Goal: Task Accomplishment & Management: Complete application form

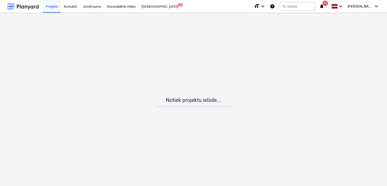
click at [325, 6] on icon "notifications" at bounding box center [322, 6] width 5 height 6
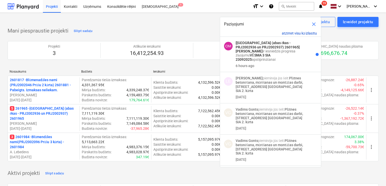
click at [293, 32] on button "atzīmēt visu kā izlasītu" at bounding box center [299, 33] width 35 height 4
click at [29, 4] on div at bounding box center [23, 6] width 31 height 13
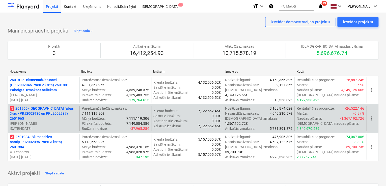
click at [33, 112] on p "5 261965 - [GEOGRAPHIC_DATA] (abas ēkas - PRJ2002936 un PRJ2002937) 2601965" at bounding box center [44, 113] width 68 height 15
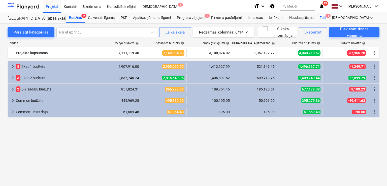
click at [325, 17] on div "Faili 4" at bounding box center [323, 18] width 12 height 10
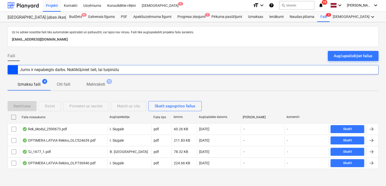
scroll to position [1, 0]
click at [30, 3] on div at bounding box center [23, 5] width 31 height 13
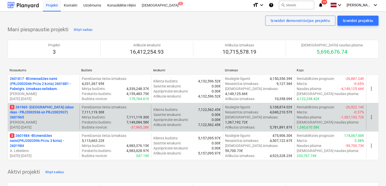
click at [37, 114] on p "5 261965 - [GEOGRAPHIC_DATA] (abas ēkas - PRJ2002936 un PRJ2002937) 2601965" at bounding box center [44, 112] width 68 height 15
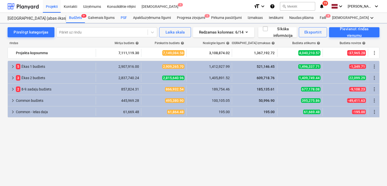
click at [123, 17] on div "PSF" at bounding box center [124, 18] width 12 height 10
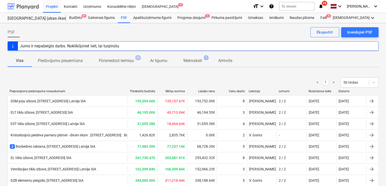
click at [24, 5] on div at bounding box center [23, 6] width 31 height 13
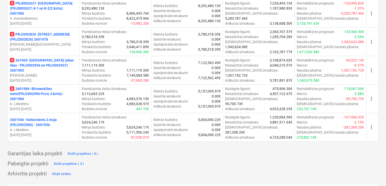
scroll to position [471, 0]
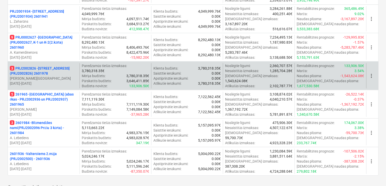
click at [39, 73] on p "3 PRJ2002826 - Stendes iela 8, E2 (PRJ2002826) 2601978" at bounding box center [44, 71] width 68 height 10
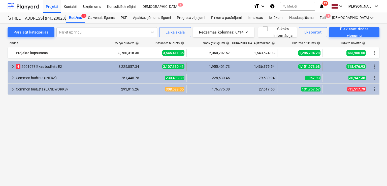
click at [10, 65] on span "keyboard_arrow_right" at bounding box center [13, 67] width 6 height 6
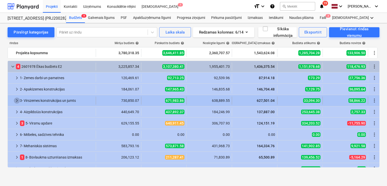
click at [14, 99] on span "keyboard_arrow_right" at bounding box center [17, 101] width 6 height 6
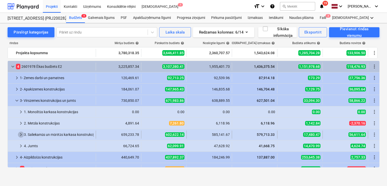
click at [21, 133] on span "keyboard_arrow_right" at bounding box center [21, 135] width 6 height 6
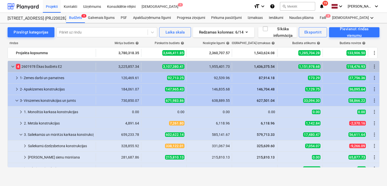
scroll to position [34, 0]
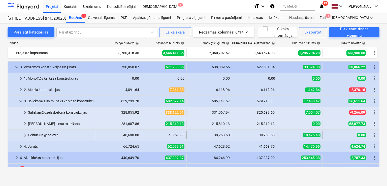
click at [25, 134] on span "keyboard_arrow_right" at bounding box center [25, 135] width 6 height 6
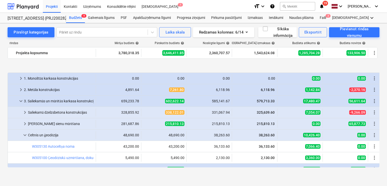
scroll to position [67, 0]
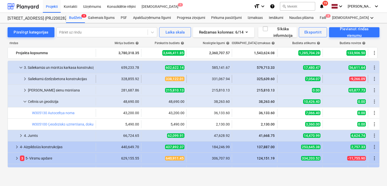
click at [24, 80] on span "keyboard_arrow_right" at bounding box center [25, 79] width 6 height 6
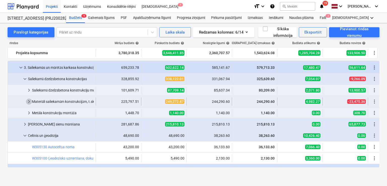
click at [27, 103] on span "keyboard_arrow_right" at bounding box center [29, 102] width 6 height 6
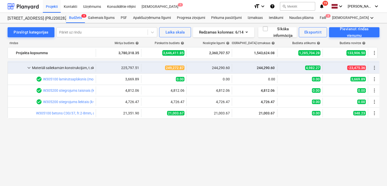
scroll to position [34, 0]
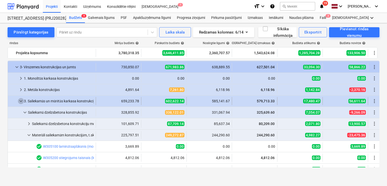
click at [21, 101] on span "keyboard_arrow_down" at bounding box center [21, 101] width 6 height 6
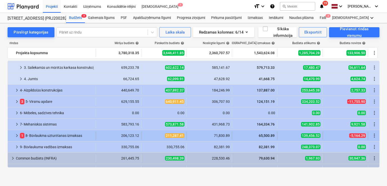
scroll to position [75, 0]
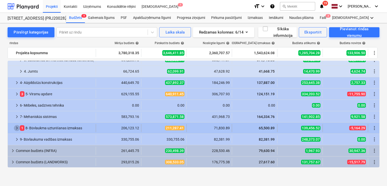
click at [17, 129] on span "keyboard_arrow_right" at bounding box center [17, 128] width 6 height 6
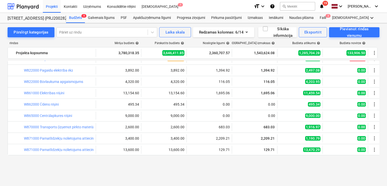
scroll to position [303, 0]
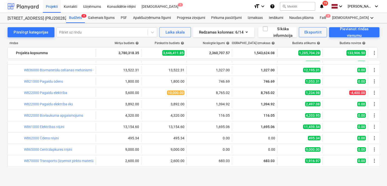
click at [27, 8] on div at bounding box center [23, 6] width 31 height 13
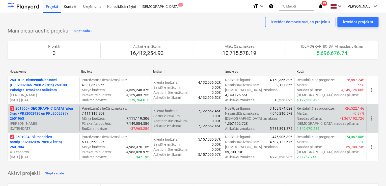
click at [36, 117] on p "5 261965 - [GEOGRAPHIC_DATA] (abas ēkas - PRJ2002936 un PRJ2002937) 2601965" at bounding box center [44, 113] width 68 height 15
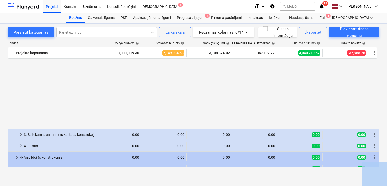
scroll to position [303, 0]
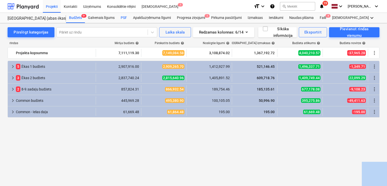
click at [125, 18] on div "PSF" at bounding box center [124, 18] width 12 height 10
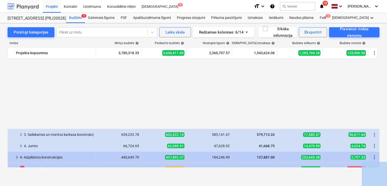
click at [25, 8] on div at bounding box center [23, 6] width 31 height 13
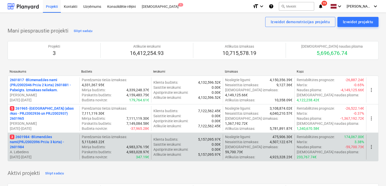
click at [38, 140] on p "3 2601984 - Blūmendāles nami(PRJ2002096 Prūšu 3 kārta) - 2601984" at bounding box center [44, 141] width 68 height 15
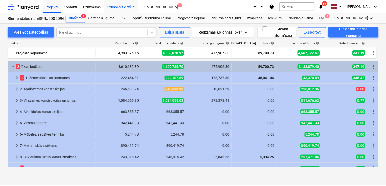
scroll to position [18, 0]
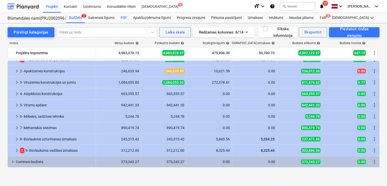
click at [125, 17] on div "PSF" at bounding box center [124, 18] width 12 height 10
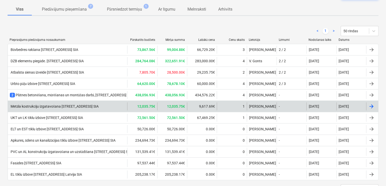
scroll to position [60, 0]
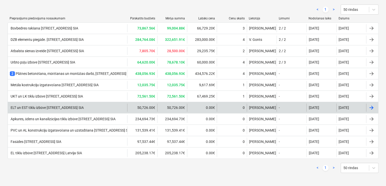
click at [62, 107] on div "ELT un EST tīklu izbūve [STREET_ADDRESS] SIA" at bounding box center [47, 108] width 74 height 4
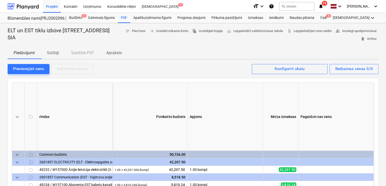
click at [58, 54] on p "Solītāji" at bounding box center [53, 53] width 12 height 6
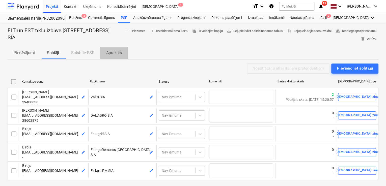
click at [110, 52] on p "Apraksts" at bounding box center [114, 53] width 16 height 6
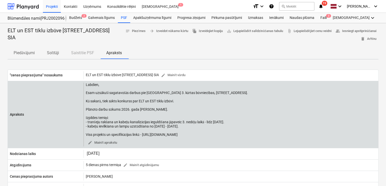
scroll to position [34, 0]
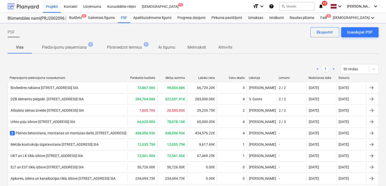
scroll to position [60, 0]
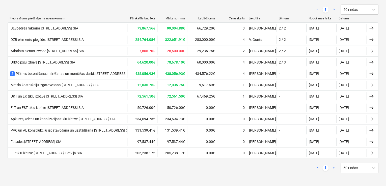
click at [72, 118] on div "Apkures, ūdens un kanalizācijas tīklu izbūve [STREET_ADDRESS] SIA" at bounding box center [63, 119] width 106 height 4
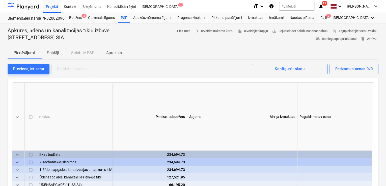
click at [52, 53] on p "Solītāji" at bounding box center [53, 53] width 12 height 6
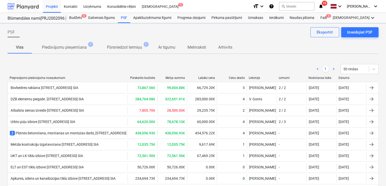
scroll to position [60, 0]
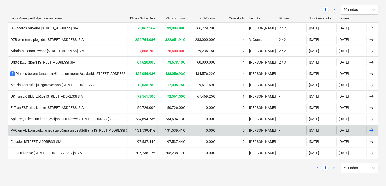
click at [66, 131] on div "PVC un AL konstrukciju izgatavošana un uzstādīšana [STREET_ADDRESS] SIA" at bounding box center [70, 130] width 121 height 4
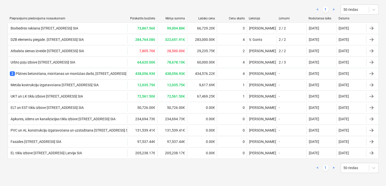
click at [66, 131] on main "PSF Izveidojiet PSF Eksportēt Viss Piedāvājumu pieņemšana 7 Pārsniedzot termiņu…" at bounding box center [193, 75] width 386 height 223
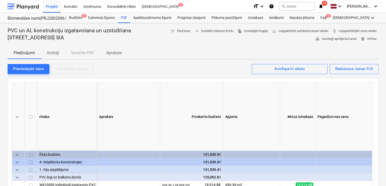
click at [56, 52] on p "Solītāji" at bounding box center [53, 53] width 12 height 6
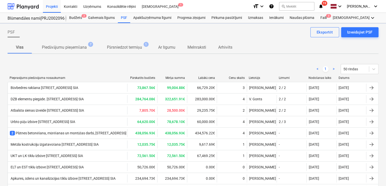
scroll to position [60, 0]
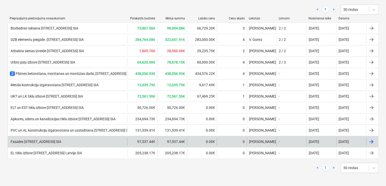
click at [61, 141] on div "Fasādes [STREET_ADDRESS] SIA" at bounding box center [35, 142] width 51 height 4
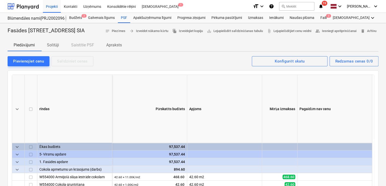
click at [51, 48] on p "Solītāji" at bounding box center [53, 45] width 12 height 6
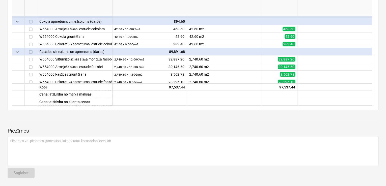
scroll to position [13, 0]
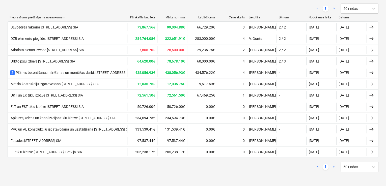
scroll to position [60, 0]
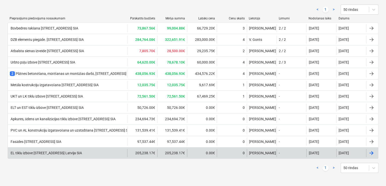
click at [38, 151] on div "EL tīklu izbūve [STREET_ADDRESS] Latvija SIA" at bounding box center [46, 153] width 72 height 4
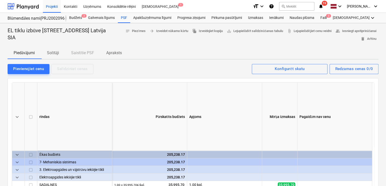
scroll to position [46, 0]
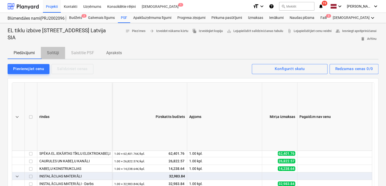
click at [59, 51] on p "Solītāji" at bounding box center [53, 53] width 12 height 6
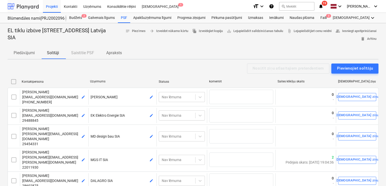
click at [25, 6] on div at bounding box center [23, 6] width 31 height 13
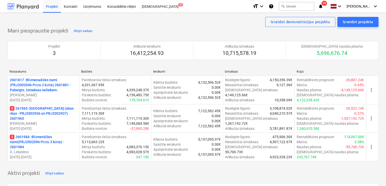
click at [31, 4] on div at bounding box center [23, 6] width 31 height 13
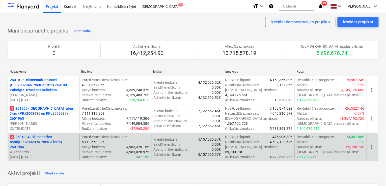
click at [35, 138] on p "3 2601984 - Blūmendāles nami(PRJ2002096 Prūšu 3 kārta) - 2601984" at bounding box center [44, 141] width 68 height 15
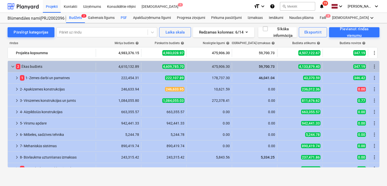
click at [122, 17] on div "PSF" at bounding box center [124, 18] width 12 height 10
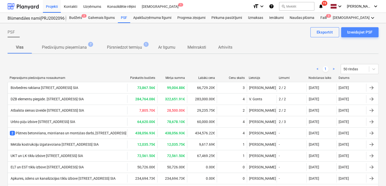
click at [352, 33] on div "Izveidojiet PSF" at bounding box center [359, 32] width 25 height 7
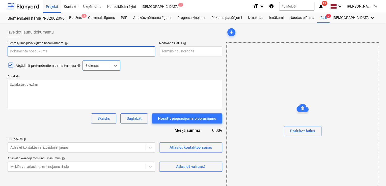
click at [39, 49] on input "text" at bounding box center [82, 51] width 148 height 10
paste input "ESS tīklu izbūve, Nīcgales iela N17A, Bonava Latvija SIA"
type textarea "x"
type input "ESS tīklu izbūve, Nīcgales iela N17A, Bonava Latvija SIA"
click at [66, 51] on input "ESS tīklu izbūve, Nīcgales iela N17A, Bonava Latvija SIA" at bounding box center [82, 51] width 148 height 10
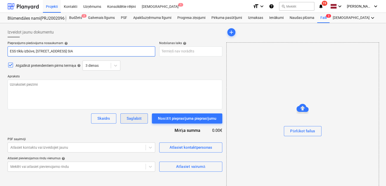
type textarea "x"
type input "ESS tīklu izbūve, Nīcgales iela N17, Bonava Latvija SIA"
type textarea "x"
type input "ESS tīklu izbūve, Nīcgales iela N1, Bonava Latvija SIA"
type textarea "x"
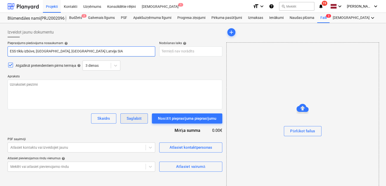
type input "ESS tīklu izbūve, Nīcgales iela N, Bonava Latvija SIA"
type textarea "x"
type input "ESS tīklu izbūve, Nīcgales iela , Bonava Latvija SIA"
type textarea "x"
type input "ESS tīklu izbūve, Nīcgales iela, Bonava Latvija SIA"
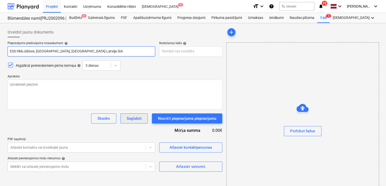
type textarea "x"
type input "ESS tīklu izbūve, Nīcgales iel, Bonava Latvija SIA"
type textarea "x"
type input "ESS tīklu izbūve, Nīcgales ie, Bonava Latvija SIA"
type textarea "x"
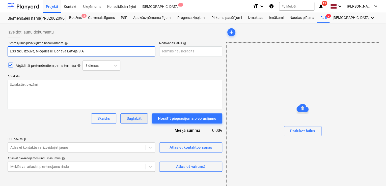
type input "ESS tīklu izbūve, Nīcgales i, Bonava Latvija SIA"
type textarea "x"
type input "ESS tīklu izbūve, Nīcgales , Bonava Latvija SIA"
type textarea "x"
type input "ESS tīklu izbūve, Nīcgales, Bonava Latvija SIA"
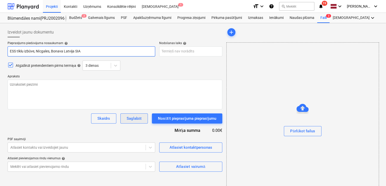
type textarea "x"
type input "ESS tīklu izbūve, Nīcgale, Bonava Latvija SIA"
type textarea "x"
type input "ESS tīklu izbūve, Nīcgal, Bonava Latvija SIA"
type textarea "x"
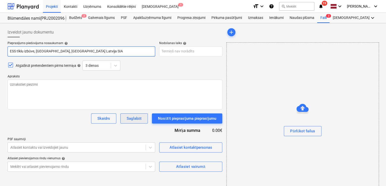
type input "ESS tīklu izbūve, Nīcga, Bonava Latvija SIA"
type textarea "x"
type input "ESS tīklu izbūve, Nīcg, Bonava Latvija SIA"
type textarea "x"
type input "ESS tīklu izbūve, Nīc, Bonava Latvija SIA"
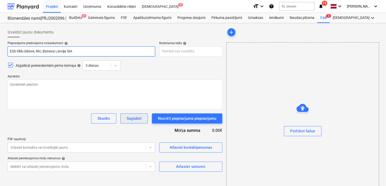
type textarea "x"
type input "ESS tīklu izbūve, Nī, Bonava Latvija SIA"
type textarea "x"
type input "ESS tīklu izbūve, N, Bonava Latvija SIA"
type textarea "x"
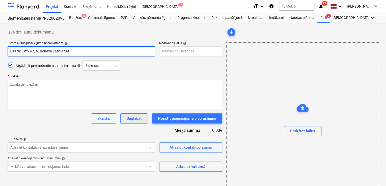
type input "ESS tīklu izbūve, , Bonava Latvija SIA"
type textarea "x"
type input "ESS tīklu izbūve,, Bonava Latvija SIA"
type textarea "x"
type input "ESS tīklu izbūve, Bonava Latvija SIA"
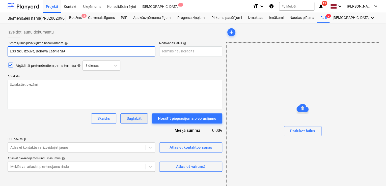
type textarea "x"
type input "ESS tīklu izbūve , Bonava Latvija SIA"
type textarea "x"
type input "ESS tīklu izbūve P, Bonava Latvija SIA"
type textarea "x"
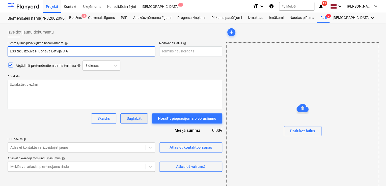
type input "ESS tīklu izbūve Pr, Bonava Latvija SIA"
type textarea "x"
type input "ESS tīklu izbūve Prū, Bonava Latvija SIA"
type textarea "x"
type input "ESS tīklu izbūve Prūš, Bonava Latvija SIA"
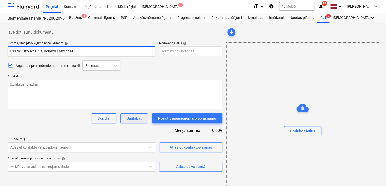
type textarea "x"
type input "ESS tīklu izbūve Prūšu, Bonava Latvija SIA"
type textarea "x"
type input "ESS tīklu izbūve Prūšu , Bonava Latvija SIA"
type textarea "x"
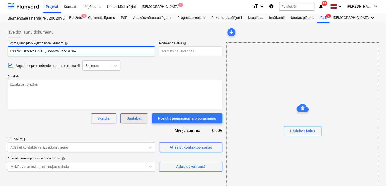
type input "ESS tīklu izbūve Prūšu i, Bonava Latvija SIA"
type textarea "x"
type input "ESS tīklu izbūve Prūšu ie, Bonava Latvija SIA"
type textarea "x"
type input "ESS tīklu izbūve Prūšu iel, Bonava Latvija SIA"
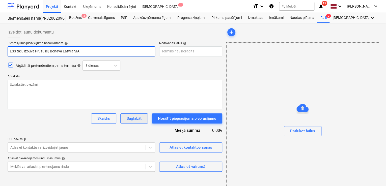
type textarea "x"
type input "ESS tīklu izbūve Prūšu ielā, Bonava Latvija SIA"
type textarea "x"
type input "ESS tīklu izbūve Prūšu ielā , Bonava Latvija SIA"
type textarea "x"
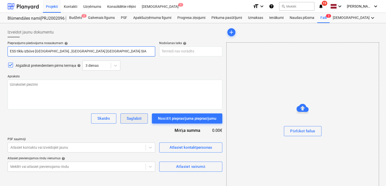
type input "ESS tīklu izbūve Prūšu ielā 1, Bonava Latvija SIA"
type textarea "x"
type input "ESS tīklu izbūve [STREET_ADDRESS] Latvija SIA"
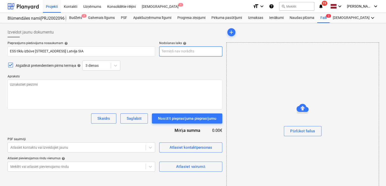
click at [178, 49] on body "Projekti Kontakti Uzņēmums Konsolidētie rēķini Iesūtne 1 format_size keyboard_a…" at bounding box center [193, 93] width 386 height 186
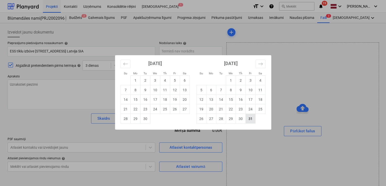
click at [247, 121] on td "31" at bounding box center [250, 119] width 10 height 10
type textarea "x"
type input "[DATE]"
click at [247, 121] on div at bounding box center [303, 122] width 152 height 8
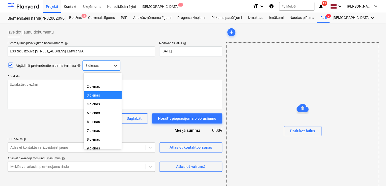
click at [118, 68] on div at bounding box center [115, 65] width 9 height 9
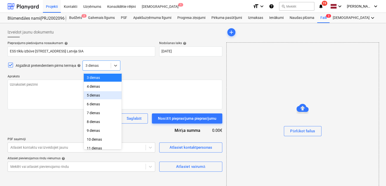
click at [103, 97] on div "5 dienas" at bounding box center [103, 95] width 38 height 8
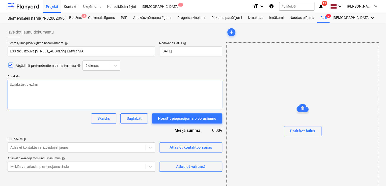
click at [103, 97] on textarea at bounding box center [115, 95] width 215 height 30
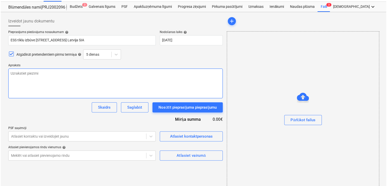
scroll to position [17, 0]
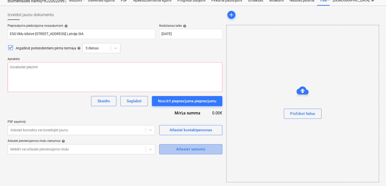
click at [180, 149] on div "Atlasiet vairumā" at bounding box center [190, 149] width 29 height 7
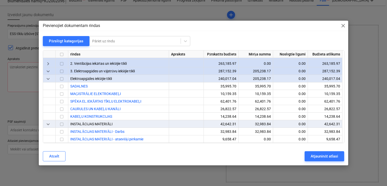
scroll to position [67, 0]
click at [49, 70] on span "keyboard_arrow_down" at bounding box center [48, 71] width 6 height 6
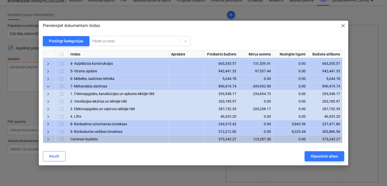
scroll to position [28, 0]
click at [49, 110] on span "keyboard_arrow_right" at bounding box center [48, 110] width 6 height 6
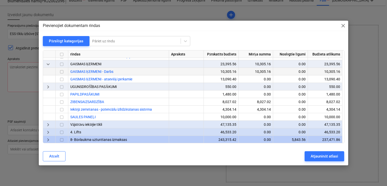
scroll to position [163, 0]
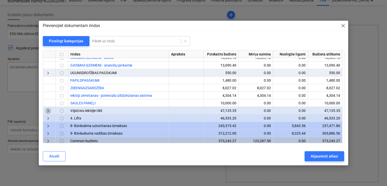
click at [49, 111] on span "keyboard_arrow_right" at bounding box center [48, 111] width 6 height 6
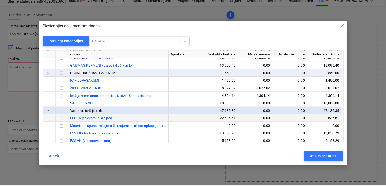
scroll to position [197, 0]
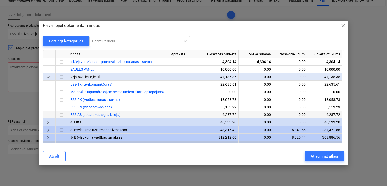
click at [63, 116] on input "checkbox" at bounding box center [62, 115] width 6 height 6
click at [63, 106] on input "checkbox" at bounding box center [62, 108] width 6 height 6
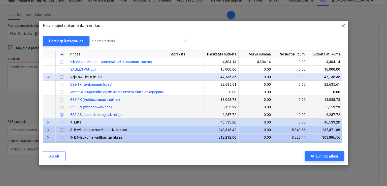
click at [63, 101] on input "checkbox" at bounding box center [62, 100] width 6 height 6
click at [62, 84] on input "checkbox" at bounding box center [62, 85] width 6 height 6
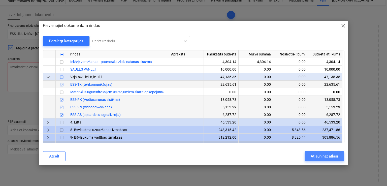
click at [318, 157] on div "Atjaunināt atlasi" at bounding box center [324, 156] width 27 height 7
click at [318, 157] on div "Pārlūkot failus" at bounding box center [302, 103] width 153 height 157
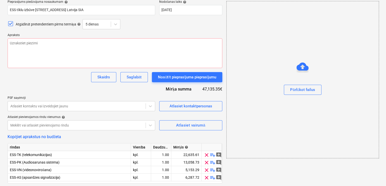
scroll to position [51, 0]
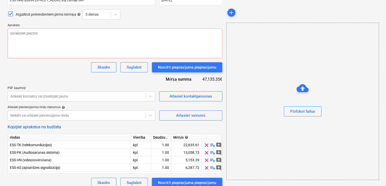
type textarea "x"
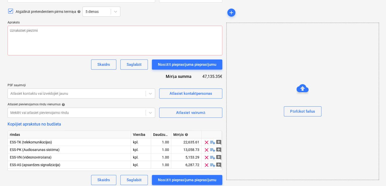
scroll to position [57, 0]
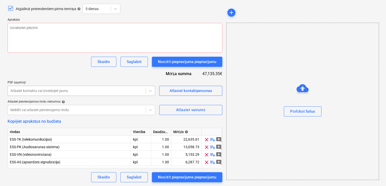
click at [123, 93] on div "Atlasiet kontaktu vai izveidojiet jaunu" at bounding box center [77, 90] width 138 height 7
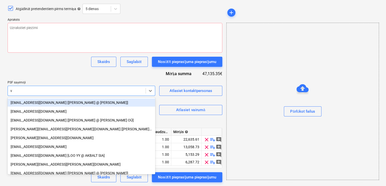
type input "vs"
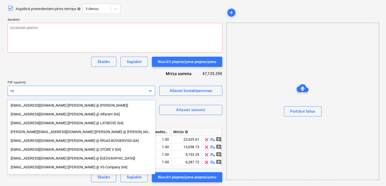
scroll to position [34, 0]
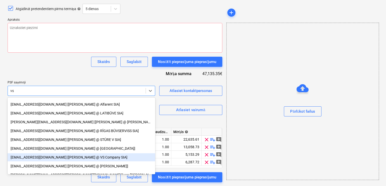
click at [48, 155] on div "info@vscompany.lv [Aleksejs Ivanovs @ VS Company SIA]" at bounding box center [82, 157] width 148 height 8
type textarea "x"
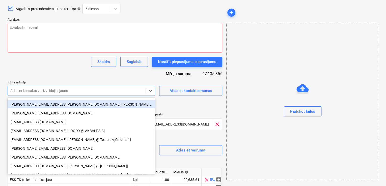
click at [70, 63] on div "Skaidrs Saglabāt Nosūtīt pieprasījuma pieprasījumu" at bounding box center [115, 62] width 215 height 10
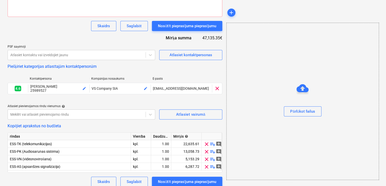
scroll to position [97, 0]
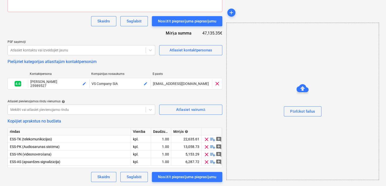
click at [135, 167] on div "rindas Vienība Daudzums Mērķis help ESS-TK (telekomunikācijas) kpl. 1.00 22,635…" at bounding box center [115, 148] width 215 height 40
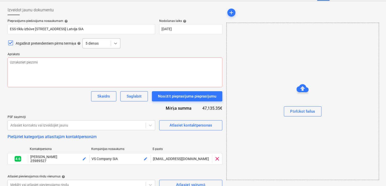
scroll to position [0, 0]
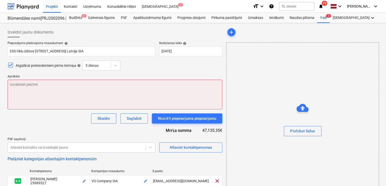
click at [15, 82] on textarea at bounding box center [115, 95] width 215 height 30
paste textarea "Labdien, Esam uzsākuši būvdarbus pie Prūšu ielas 3. kārtas, Prūšu iela 1G, Rīga…"
type textarea "x"
type textarea "Labdien, Esam uzsākuši būvdarbus pie Prūšu ielas 3. kārtas, Prūšu iela 1G, Rīga…"
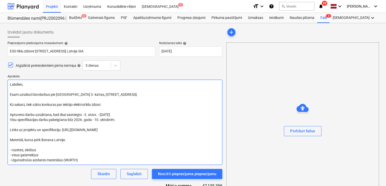
drag, startPoint x: 105, startPoint y: 103, endPoint x: 129, endPoint y: 115, distance: 26.9
click at [105, 103] on textarea "Labdien, Esam uzsākuši būvdarbus pie Prūšu ielas 3. kārtas, Prūšu iela 1G, Rīga…" at bounding box center [115, 122] width 215 height 85
type textarea "x"
type textarea "Labdien, Esam uzsākuši būvdarbus pie Prūšu ielas 3. kārtas, Prūšu iela 1G, Rīga…"
type textarea "x"
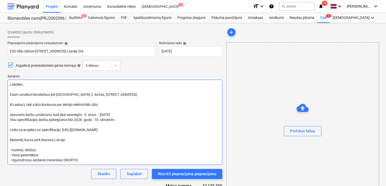
type textarea "Labdien, Esam uzsākuši būvdarbus pie Prūšu ielas 3. kārtas, Prūšu iela 1G, Rīga…"
type textarea "x"
type textarea "Labdien, Esam uzsākuši būvdarbus pie Prūšu ielas 3. kārtas, Prūšu iela 1G, Rīga…"
type textarea "x"
type textarea "Labdien, Esam uzsākuši būvdarbus pie Prūšu ielas 3. kārtas, Prūšu iela 1G, Rīga…"
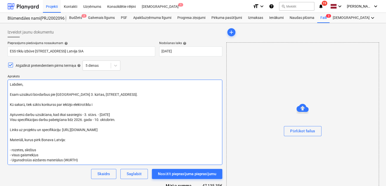
type textarea "x"
type textarea "Labdien, Esam uzsākuši būvdarbus pie Prūšu ielas 3. kārtas, Prūšu iela 1G, Rīga…"
type textarea "x"
type textarea "Labdien, Esam uzsākuši būvdarbus pie Prūšu ielas 3. kārtas, Prūšu iela 1G, Rīga…"
type textarea "x"
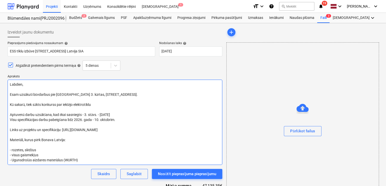
type textarea "Labdien, Esam uzsākuši būvdarbus pie Prūšu ielas 3. kārtas, Prūšu iela 1G, Rīga…"
type textarea "x"
type textarea "Labdien, Esam uzsākuši būvdarbus pie Prūšu ielas 3. kārtas, Prūšu iela 1G, Rīga…"
type textarea "x"
type textarea "Labdien, Esam uzsākuši būvdarbus pie Prūšu ielas 3. kārtas, Prūšu iela 1G, Rīga…"
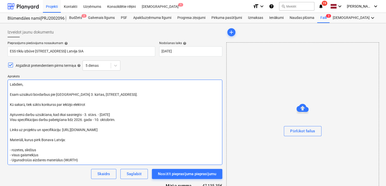
type textarea "x"
type textarea "Labdien, Esam uzsākuši būvdarbus pie Prūšu ielas 3. kārtas, Prūšu iela 1G, Rīga…"
type textarea "x"
type textarea "Labdien, Esam uzsākuši būvdarbus pie Prūšu ielas 3. kārtas, Prūšu iela 1G, Rīga…"
type textarea "x"
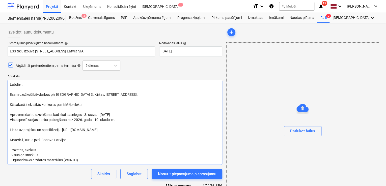
type textarea "Labdien, Esam uzsākuši būvdarbus pie Prūšu ielas 3. kārtas, Prūšu iela 1G, Rīga…"
type textarea "x"
type textarea "Labdien, Esam uzsākuši būvdarbus pie Prūšu ielas 3. kārtas, Prūšu iela 1G, Rīga…"
type textarea "x"
type textarea "Labdien, Esam uzsākuši būvdarbus pie Prūšu ielas 3. kārtas, Prūšu iela 1G, Rīga…"
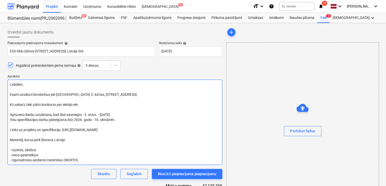
type textarea "x"
type textarea "Labdien, Esam uzsākuši būvdarbus pie Prūšu ielas 3. kārtas, Prūšu iela 1G, Rīga…"
type textarea "x"
type textarea "Labdien, Esam uzsākuši būvdarbus pie Prūšu ielas 3. kārtas, Prūšu iela 1G, Rīga…"
type textarea "x"
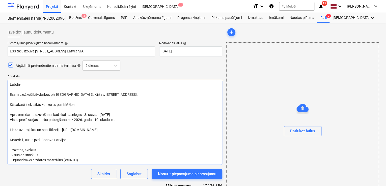
type textarea "Labdien, Esam uzsākuši būvdarbus pie Prūšu ielas 3. kārtas, Prūšu iela 1G, Rīga…"
type textarea "x"
type textarea "Labdien, Esam uzsākuši būvdarbus pie Prūšu ielas 3. kārtas, Prūšu iela 1G, Rīga…"
type textarea "x"
type textarea "Labdien, Esam uzsākuši būvdarbus pie Prūšu ielas 3. kārtas, Prūšu iela 1G, Rīga…"
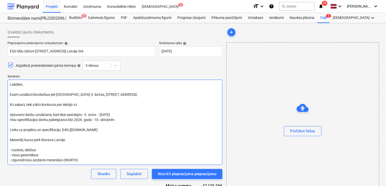
type textarea "x"
type textarea "Labdien, Esam uzsākuši būvdarbus pie Prūšu ielas 3. kārtas, Prūšu iela 1G, Rīga…"
type textarea "x"
type textarea "Labdien, Esam uzsākuši būvdarbus pie Prūšu ielas 3. kārtas, Prūšu iela 1G, Rīga…"
type textarea "x"
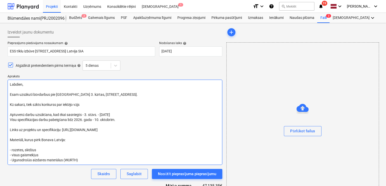
type textarea "Labdien, Esam uzsākuši būvdarbus pie Prūšu ielas 3. kārtas, Prūšu iela 1G, Rīga…"
type textarea "x"
type textarea "Labdien, Esam uzsākuši būvdarbus pie Prūšu ielas 3. kārtas, Prūšu iela 1G, Rīga…"
type textarea "x"
type textarea "Labdien, Esam uzsākuši būvdarbus pie Prūšu ielas 3. kārtas, Prūšu iela 1G, Rīga…"
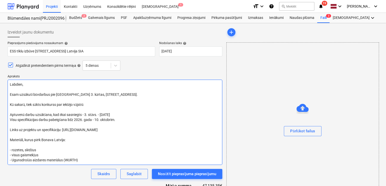
type textarea "x"
type textarea "Labdien, Esam uzsākuši būvdarbus pie Prūšu ielas 3. kārtas, Prūšu iela 1G, Rīga…"
type textarea "x"
type textarea "Labdien, Esam uzsākuši būvdarbus pie Prūšu ielas 3. kārtas, Prūšu iela 1G, Rīga…"
type textarea "x"
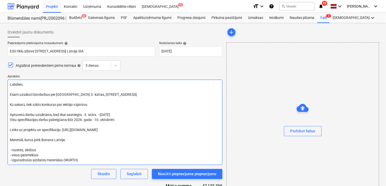
type textarea "Labdien, Esam uzsākuši būvdarbus pie Prūšu ielas 3. kārtas, Prūšu iela 1G, Rīga…"
type textarea "x"
type textarea "Labdien, Esam uzsākuši būvdarbus pie Prūšu ielas 3. kārtas, Prūšu iela 1G, Rīga…"
type textarea "x"
type textarea "Labdien, Esam uzsākuši būvdarbus pie Prūšu ielas 3. kārtas, Prūšu iela 1G, Rīga…"
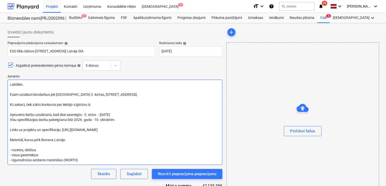
type textarea "x"
type textarea "Labdien, Esam uzsākuši būvdarbus pie Prūšu ielas 3. kārtas, Prūšu iela 1G, Rīga…"
type textarea "x"
type textarea "Labdien, Esam uzsākuši būvdarbus pie Prūšu ielas 3. kārtas, Prūšu iela 1G, Rīga…"
type textarea "x"
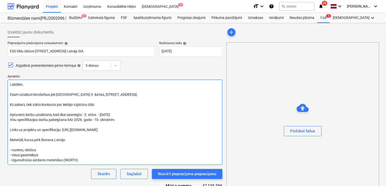
type textarea "Labdien, Esam uzsākuši būvdarbus pie Prūšu ielas 3. kārtas, Prūšu iela 1G, Rīga…"
type textarea "x"
type textarea "Labdien, Esam uzsākuši būvdarbus pie Prūšu ielas 3. kārtas, Prūšu iela 1G, Rīga…"
type textarea "x"
type textarea "Labdien, Esam uzsākuši būvdarbus pie Prūšu ielas 3. kārtas, Prūšu iela 1G, Rīga…"
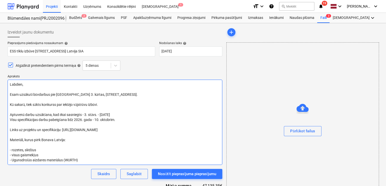
type textarea "x"
type textarea "Labdien, Esam uzsākuši būvdarbus pie Prūšu ielas 3. kārtas, Prūšu iela 1G, Rīga…"
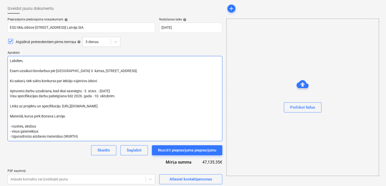
scroll to position [34, 0]
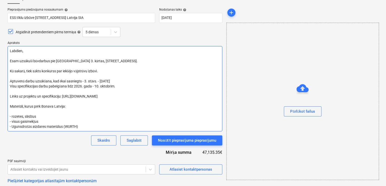
click at [38, 121] on textarea "Labdien, Esam uzsākuši būvdarbus pie Prūšu ielas 3. kārtas, Prūšu iela 1G, Rīga…" at bounding box center [115, 88] width 215 height 85
drag, startPoint x: 37, startPoint y: 121, endPoint x: 12, endPoint y: 121, distance: 25.2
click at [12, 121] on textarea "Labdien, Esam uzsākuši būvdarbus pie Prūšu ielas 3. kārtas, Prūšu iela 1G, Rīga…" at bounding box center [115, 88] width 215 height 85
type textarea "x"
type textarea "Labdien, Esam uzsākuši būvdarbus pie Prūšu ielas 3. kārtas, Prūšu iela 1G, Rīga…"
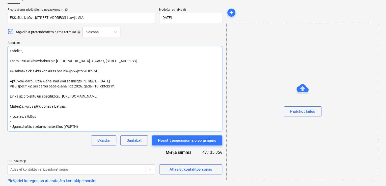
type textarea "x"
type textarea "Labdien, Esam uzsākuši būvdarbus pie Prūšu ielas 3. kārtas, Prūšu iela 1G, Rīga…"
type textarea "x"
type textarea "Labdien, Esam uzsākuši būvdarbus pie Prūšu ielas 3. kārtas, Prūšu iela 1G, Rīga…"
type textarea "x"
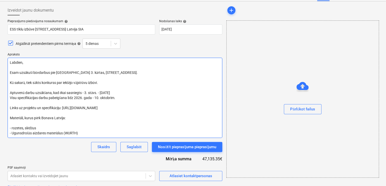
scroll to position [0, 0]
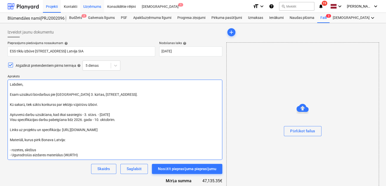
type textarea "Labdien, Esam uzsākuši būvdarbus pie Prūšu ielas 3. kārtas, Prūšu iela 1G, Rīga…"
drag, startPoint x: 107, startPoint y: 129, endPoint x: 70, endPoint y: 131, distance: 36.9
click at [64, 130] on textarea "Labdien, Esam uzsākuši būvdarbus pie Prūšu ielas 3. kārtas, Prūšu iela 1G, Rīga…" at bounding box center [115, 120] width 215 height 80
paste textarea "eymch8yqnc"
type textarea "x"
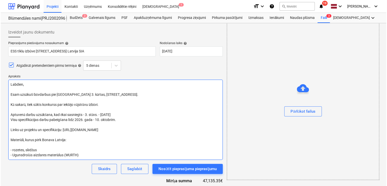
scroll to position [148, 0]
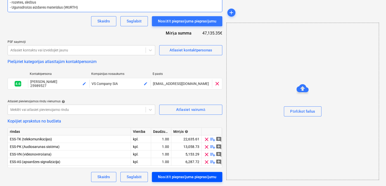
type textarea "Labdien, Esam uzsākuši būvdarbus pie Prūšu ielas 3. kārtas, Prūšu iela 1G, Rīga…"
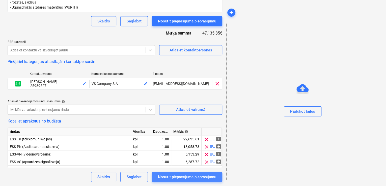
click at [191, 176] on div "Nosūtīt pieprasījuma pieprasījumu" at bounding box center [187, 177] width 58 height 7
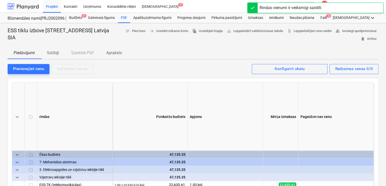
click at [27, 6] on div at bounding box center [23, 6] width 31 height 13
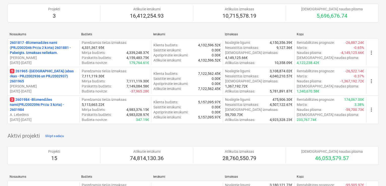
scroll to position [67, 0]
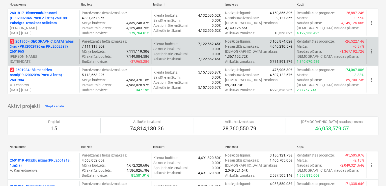
click at [47, 49] on p "5 261965 - Nīcgales iela (abas ēkas - PRJ2002936 un PRJ2002937) 2601965" at bounding box center [44, 46] width 68 height 15
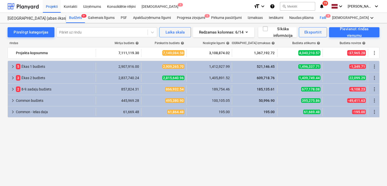
click at [323, 17] on div "Faili 4" at bounding box center [323, 18] width 12 height 10
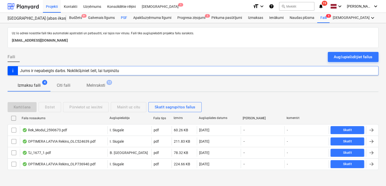
click at [125, 17] on div "PSF" at bounding box center [124, 18] width 12 height 10
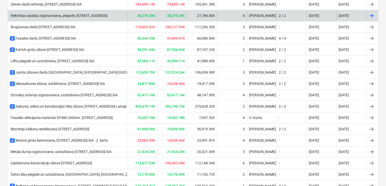
scroll to position [336, 0]
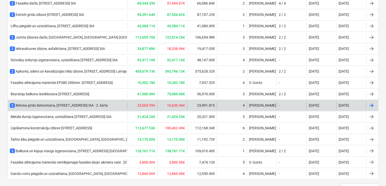
click at [91, 104] on div "2 Betona grīdu betonēšana, Nīcgales iela N17A, Bonava Latvija SIA - 2. kārta" at bounding box center [59, 105] width 98 height 5
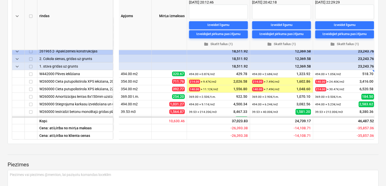
scroll to position [101, 124]
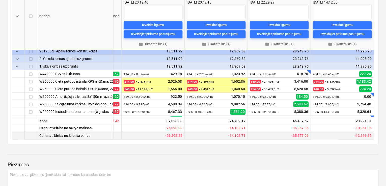
click at [364, 134] on span "-13,361.35" at bounding box center [362, 136] width 17 height 4
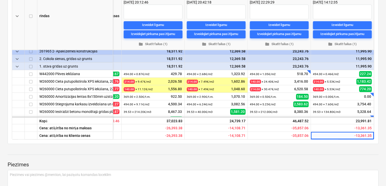
drag, startPoint x: 312, startPoint y: 139, endPoint x: 211, endPoint y: 139, distance: 100.4
click at [211, 139] on div "keyboard_arrow_down rindas Apjoms Mērķa izmaksas more_vert VASTU BUILDERS SIA R…" at bounding box center [193, 60] width 371 height 167
click at [211, 141] on div "keyboard_arrow_down rindas Apjoms Mērķa izmaksas more_vert VASTU BUILDERS SIA R…" at bounding box center [193, 60] width 371 height 167
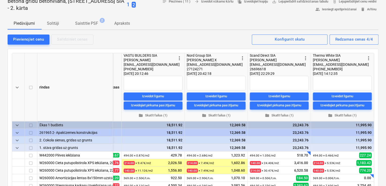
scroll to position [0, 0]
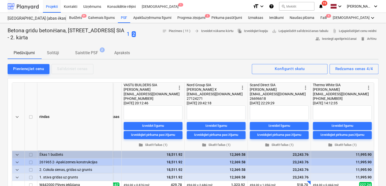
click at [27, 7] on div at bounding box center [23, 6] width 31 height 13
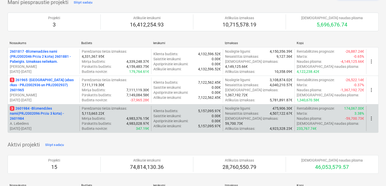
scroll to position [67, 0]
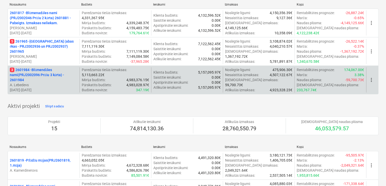
click at [36, 70] on p "3 2601984 - Blūmendāles nami(PRJ2002096 Prūšu 3 kārta) - 2601984" at bounding box center [44, 74] width 68 height 15
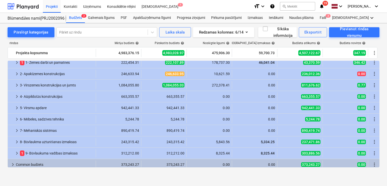
scroll to position [18, 0]
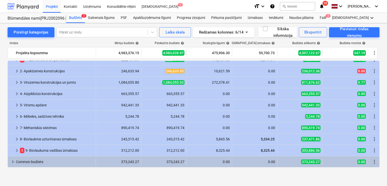
click at [30, 7] on div at bounding box center [23, 6] width 31 height 13
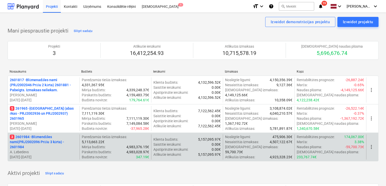
click at [41, 139] on p "3 2601984 - Blūmendāles nami(PRJ2002096 Prūšu 3 kārta) - 2601984" at bounding box center [44, 141] width 68 height 15
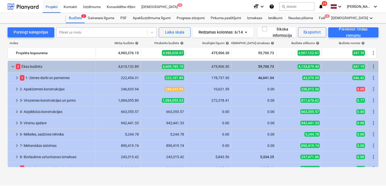
scroll to position [18, 0]
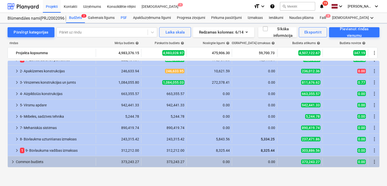
click at [124, 18] on div "PSF" at bounding box center [124, 18] width 12 height 10
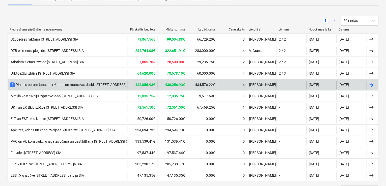
scroll to position [71, 0]
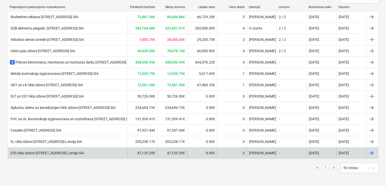
click at [58, 151] on div "ESS tīklu izbūve [STREET_ADDRESS] Latvija SIA" at bounding box center [47, 153] width 74 height 4
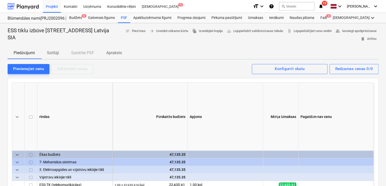
click at [57, 52] on p "Solītāji" at bounding box center [53, 53] width 12 height 6
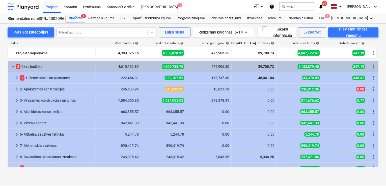
scroll to position [18, 0]
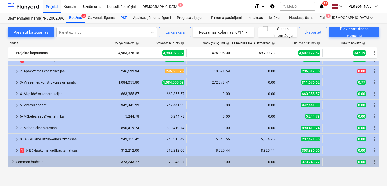
click at [124, 18] on div "PSF" at bounding box center [124, 18] width 12 height 10
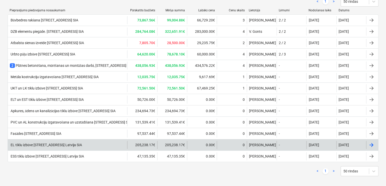
scroll to position [71, 0]
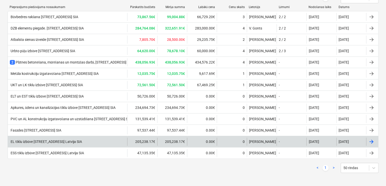
click at [65, 143] on div "EL tīklu izbūve [STREET_ADDRESS] Latvija SIA" at bounding box center [46, 142] width 72 height 4
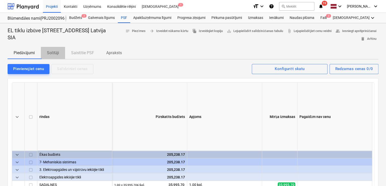
click at [54, 55] on p "Solītāji" at bounding box center [53, 53] width 12 height 6
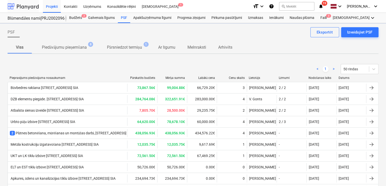
scroll to position [71, 0]
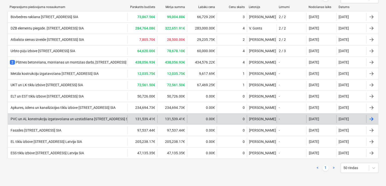
click at [58, 120] on div "PVC un AL konstrukciju izgatavošana un uzstādīšana [STREET_ADDRESS] SIA" at bounding box center [67, 119] width 119 height 8
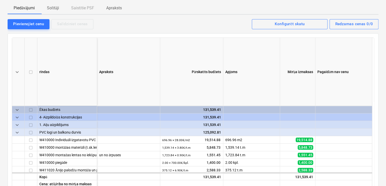
scroll to position [4, 0]
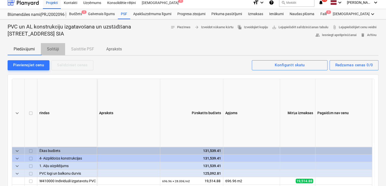
click at [54, 49] on p "Solītāji" at bounding box center [53, 49] width 12 height 6
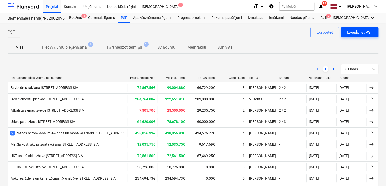
click at [358, 33] on div "Izveidojiet PSF" at bounding box center [359, 32] width 25 height 7
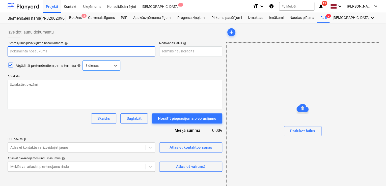
click at [37, 48] on input "text" at bounding box center [82, 51] width 148 height 10
type textarea "x"
type input "J"
type textarea "x"
type input "Ju"
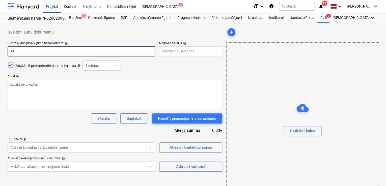
type textarea "x"
type input "Jum"
type textarea "x"
type input "Jumt"
type textarea "x"
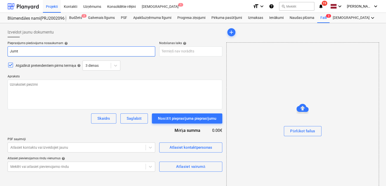
type input "Jumta"
type textarea "x"
type input "Jumta"
type textarea "x"
type input "Jumta i"
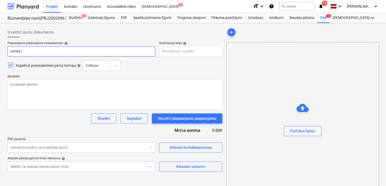
type textarea "x"
type input "Jumta iz"
type textarea "x"
type input "Jumta izb"
type textarea "x"
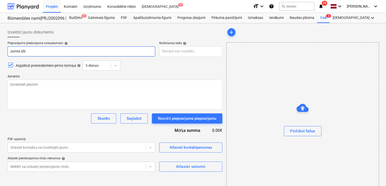
type input "Jumta izbū"
type textarea "x"
type input "Jumta izbūv"
type textarea "x"
type input "Jumta izbūve"
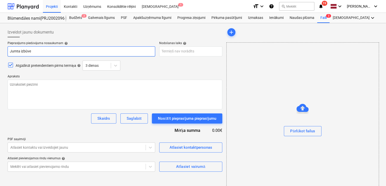
type textarea "x"
type input "Jumta izbūves"
type textarea "x"
type input "Jumta izbūve"
type textarea "x"
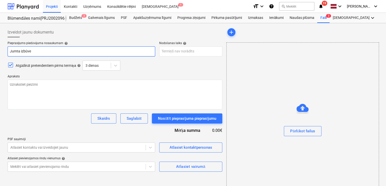
type input "Jumta izbūve P"
type textarea "x"
type input "Jumta izbūve Pr"
type textarea "x"
type input "Jumta izbūve Prū"
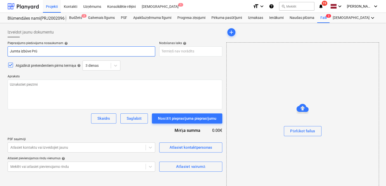
type textarea "x"
type input "Jumta izbūve Pr"
type textarea "x"
type input "Jumta izbūve Prū"
type textarea "x"
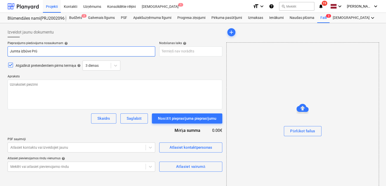
type input "Jumta izbūve Prūs"
type textarea "x"
type input "Jumta izbūve Prūsū"
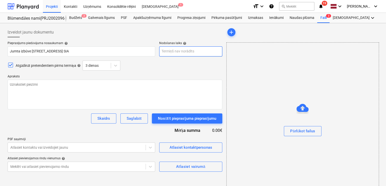
click at [176, 51] on body "Projekti Kontakti Uzņēmums Konsolidētie rēķini Iesūtne 1 format_size keyboard_a…" at bounding box center [193, 93] width 386 height 186
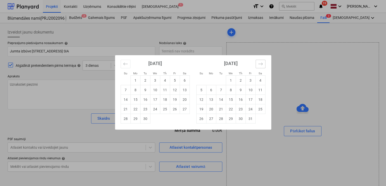
click at [261, 62] on icon "Move forward to switch to the next month." at bounding box center [260, 64] width 5 height 5
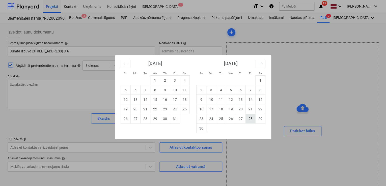
click at [246, 117] on td "28" at bounding box center [250, 119] width 10 height 10
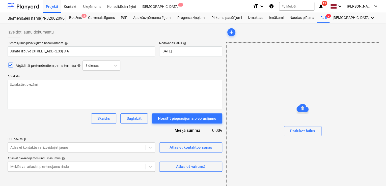
click at [145, 70] on div "Atgādināt pretendentiem pirms termiņa help 3 dienas" at bounding box center [115, 66] width 215 height 10
click at [116, 65] on icon at bounding box center [115, 66] width 3 height 2
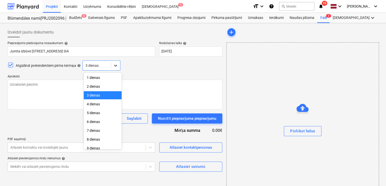
scroll to position [18, 0]
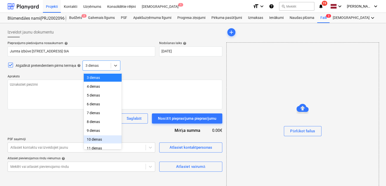
click at [102, 138] on div "10 dienas" at bounding box center [103, 139] width 38 height 8
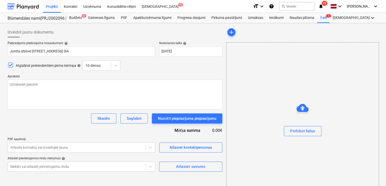
click at [141, 60] on div "Pieprasījums piedāvājuma nosaukumam help Jumta izbūve Prūšu ielā 1G, Rīga, Bona…" at bounding box center [115, 106] width 215 height 130
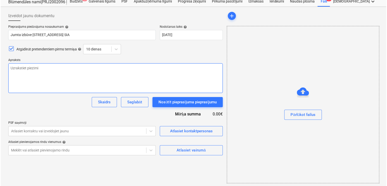
scroll to position [17, 0]
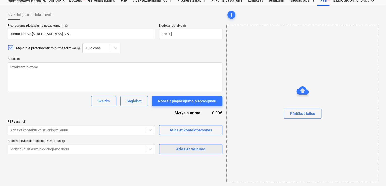
click at [185, 149] on div "Atlasiet vairumā" at bounding box center [190, 149] width 29 height 7
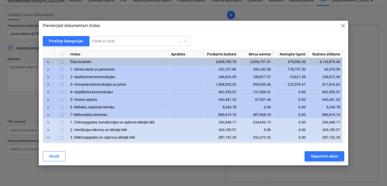
click at [67, 43] on div "Pārslēgt kategorijas" at bounding box center [66, 41] width 35 height 7
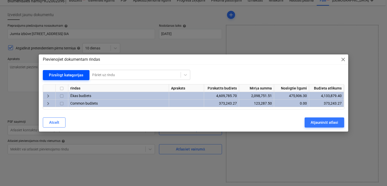
click at [67, 78] on div "Pārslēgt kategorijas" at bounding box center [66, 75] width 35 height 7
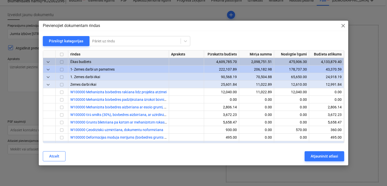
click at [50, 61] on span "keyboard_arrow_down" at bounding box center [48, 62] width 6 height 6
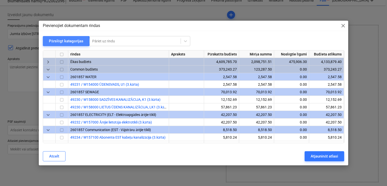
click at [64, 41] on div "Pārslēgt kategorijas" at bounding box center [66, 41] width 35 height 7
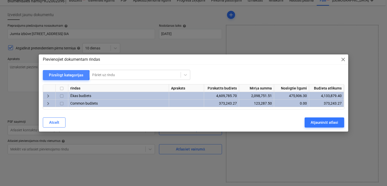
click at [64, 75] on div "Pārslēgt kategorijas" at bounding box center [66, 75] width 35 height 7
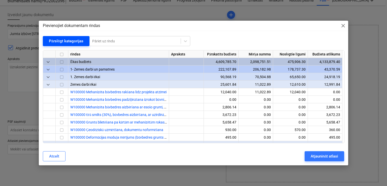
click at [67, 38] on div "Pārslēgt kategorijas" at bounding box center [66, 41] width 35 height 7
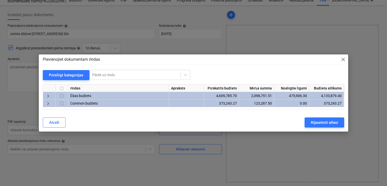
click at [48, 97] on span "keyboard_arrow_right" at bounding box center [48, 96] width 6 height 6
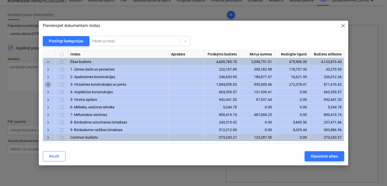
click at [49, 85] on span "keyboard_arrow_right" at bounding box center [48, 85] width 6 height 6
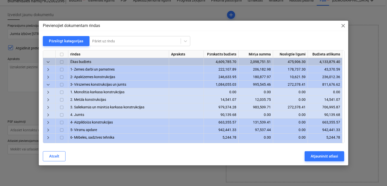
click at [49, 114] on span "keyboard_arrow_right" at bounding box center [48, 115] width 6 height 6
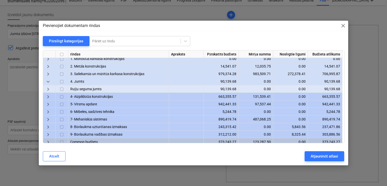
scroll to position [34, 0]
click at [47, 87] on span "keyboard_arrow_right" at bounding box center [48, 89] width 6 height 6
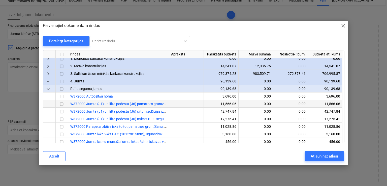
click at [62, 105] on input "checkbox" at bounding box center [62, 104] width 6 height 6
click at [62, 112] on input "checkbox" at bounding box center [62, 112] width 6 height 6
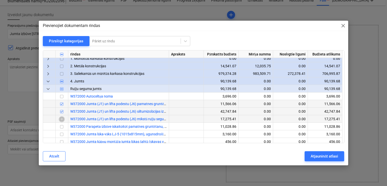
click at [62, 117] on input "checkbox" at bounding box center [62, 120] width 6 height 6
click at [62, 125] on input "checkbox" at bounding box center [62, 127] width 6 height 6
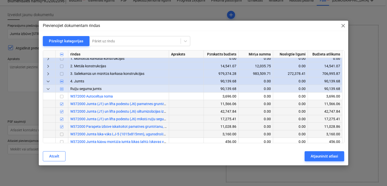
click at [61, 134] on input "checkbox" at bounding box center [62, 135] width 6 height 6
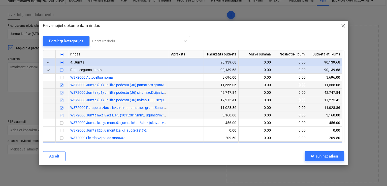
scroll to position [67, 0]
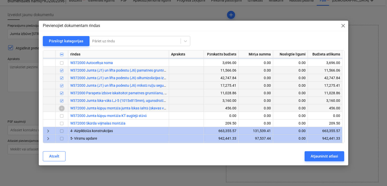
click at [62, 107] on input "checkbox" at bounding box center [62, 109] width 6 height 6
click at [46, 138] on span "keyboard_arrow_right" at bounding box center [48, 139] width 6 height 6
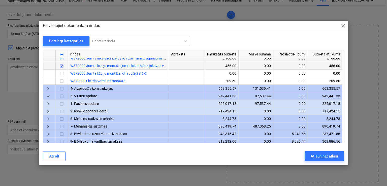
scroll to position [119, 0]
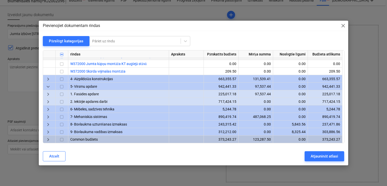
click at [49, 95] on span "keyboard_arrow_right" at bounding box center [48, 95] width 6 height 6
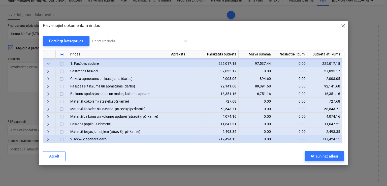
scroll to position [153, 0]
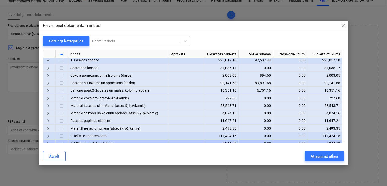
click at [50, 129] on span "keyboard_arrow_right" at bounding box center [48, 129] width 6 height 6
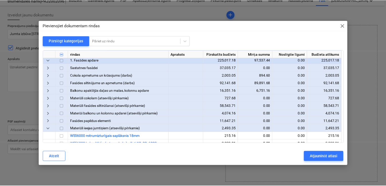
scroll to position [186, 0]
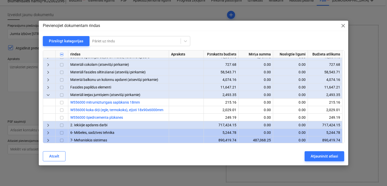
click at [47, 88] on span "keyboard_arrow_right" at bounding box center [48, 88] width 6 height 6
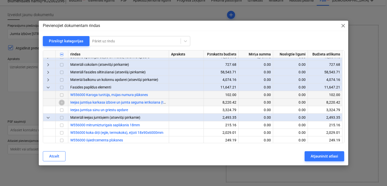
click at [63, 104] on input "checkbox" at bounding box center [62, 103] width 6 height 6
click at [62, 108] on input "checkbox" at bounding box center [62, 110] width 6 height 6
click at [325, 159] on div "Atjaunināt atlasi" at bounding box center [324, 156] width 27 height 7
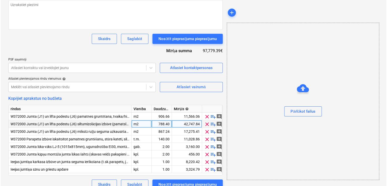
scroll to position [87, 0]
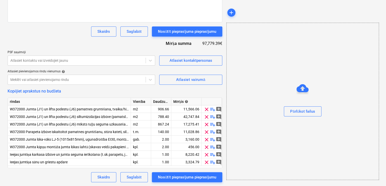
click at [197, 88] on div "Pieprasījums piedāvājuma nosaukumam help Jumta izbūve Prūšu ielā 1G, Rīga, Bona…" at bounding box center [115, 68] width 215 height 228
click at [187, 62] on div "Atlasiet kontaktpersonas" at bounding box center [190, 60] width 43 height 7
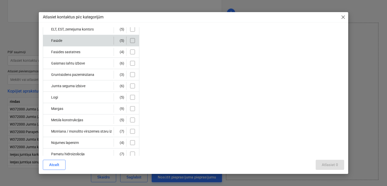
scroll to position [67, 0]
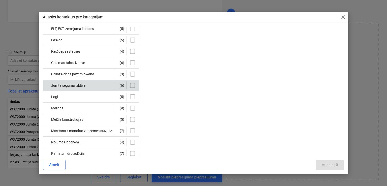
click at [132, 85] on input "checkbox" at bounding box center [133, 85] width 8 height 8
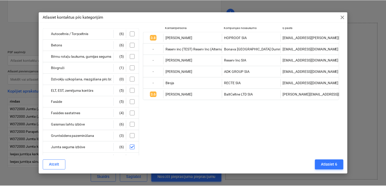
scroll to position [0, 0]
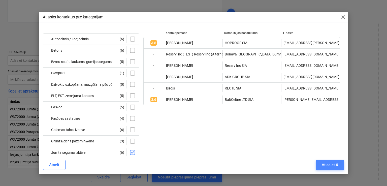
click at [326, 165] on div "Atlasiet 6" at bounding box center [330, 165] width 16 height 7
click at [326, 165] on div "Pārlūkot failus" at bounding box center [302, 101] width 153 height 157
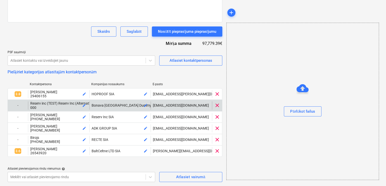
click at [218, 106] on span "clear" at bounding box center [217, 105] width 6 height 6
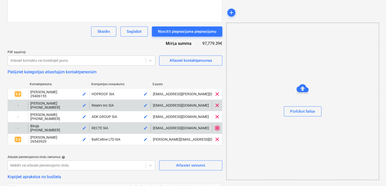
click at [216, 129] on span "clear" at bounding box center [217, 128] width 6 height 6
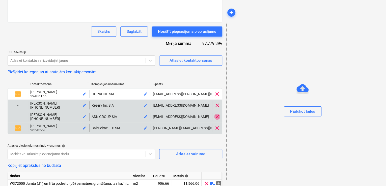
click at [218, 117] on span "clear" at bounding box center [217, 117] width 6 height 6
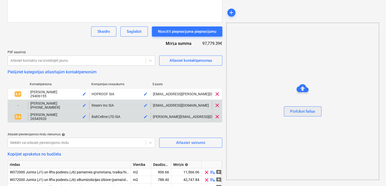
click at [297, 110] on div "Pārlūkot failus" at bounding box center [302, 111] width 25 height 7
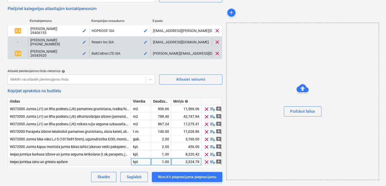
scroll to position [151, 0]
click at [137, 177] on div "Saglabāt" at bounding box center [134, 177] width 15 height 7
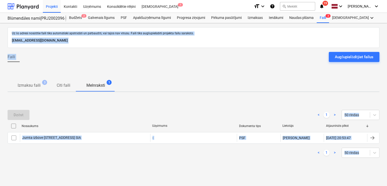
click at [190, 85] on div "Izmaksu faili 3 Citi faili Melnraksti 1" at bounding box center [194, 85] width 372 height 12
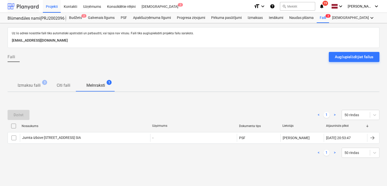
click at [22, 8] on div at bounding box center [23, 6] width 31 height 13
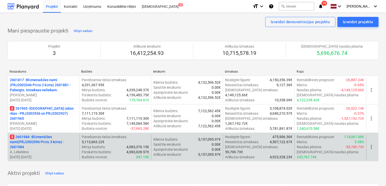
click at [45, 140] on p "3 2601984 - Blūmendāles nami(PRJ2002096 Prūšu 3 kārta) - 2601984" at bounding box center [44, 141] width 68 height 15
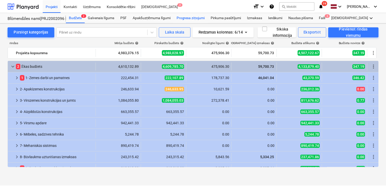
scroll to position [18, 0]
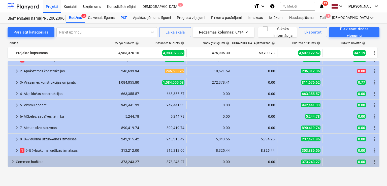
click at [122, 19] on div "PSF" at bounding box center [124, 18] width 12 height 10
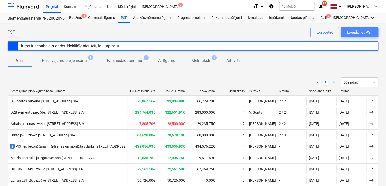
click at [356, 32] on div "Izveidojiet PSF" at bounding box center [359, 32] width 25 height 7
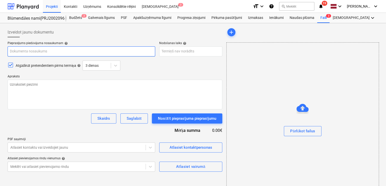
click at [59, 55] on input "text" at bounding box center [82, 51] width 148 height 10
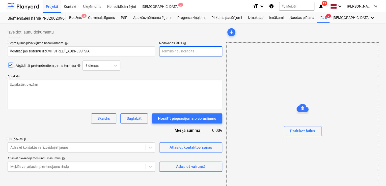
click at [203, 52] on body "Projekti Kontakti Uzņēmums Konsolidētie rēķini Iesūtne 2 format_size keyboard_a…" at bounding box center [193, 93] width 386 height 186
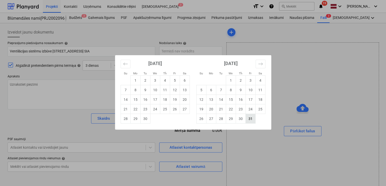
click at [249, 116] on td "31" at bounding box center [250, 119] width 10 height 10
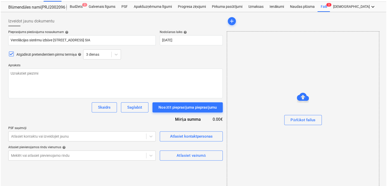
scroll to position [17, 0]
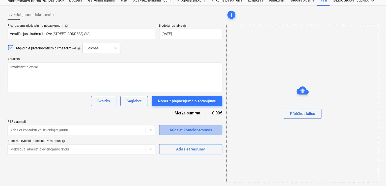
click at [187, 132] on div "Atlasiet kontaktpersonas" at bounding box center [190, 130] width 43 height 7
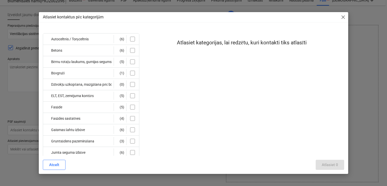
click at [342, 16] on span "close" at bounding box center [344, 17] width 6 height 6
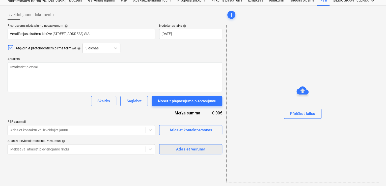
click at [197, 145] on button "Atlasiet vairumā" at bounding box center [190, 149] width 63 height 10
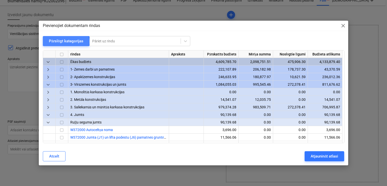
click at [62, 42] on div "Pārslēgt kategorijas" at bounding box center [66, 41] width 35 height 7
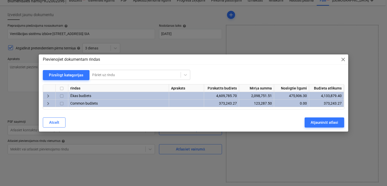
click at [49, 95] on span "keyboard_arrow_right" at bounding box center [48, 96] width 6 height 6
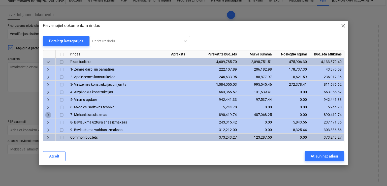
click at [50, 115] on span "keyboard_arrow_right" at bounding box center [48, 115] width 6 height 6
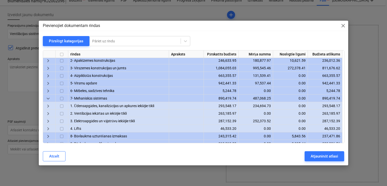
scroll to position [28, 0]
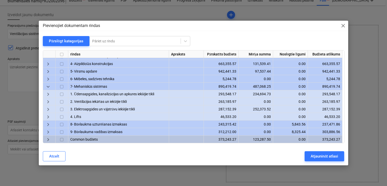
click at [50, 102] on span "keyboard_arrow_right" at bounding box center [48, 102] width 6 height 6
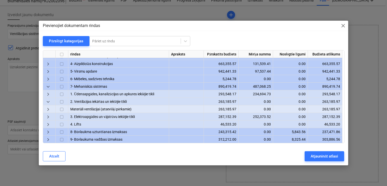
click at [48, 102] on span "keyboard_arrow_down" at bounding box center [48, 102] width 6 height 6
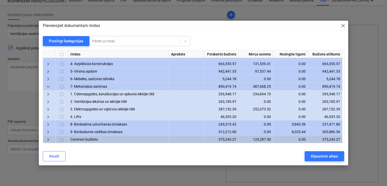
click at [48, 102] on span "keyboard_arrow_right" at bounding box center [48, 102] width 6 height 6
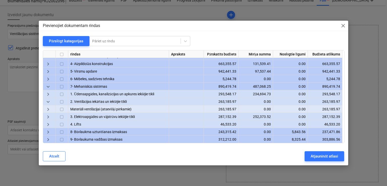
click at [47, 116] on span "keyboard_arrow_right" at bounding box center [48, 117] width 6 height 6
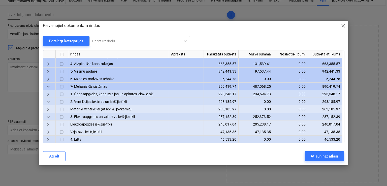
click at [50, 103] on span "keyboard_arrow_down" at bounding box center [48, 102] width 6 height 6
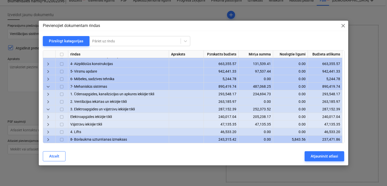
click at [50, 103] on span "keyboard_arrow_right" at bounding box center [48, 102] width 6 height 6
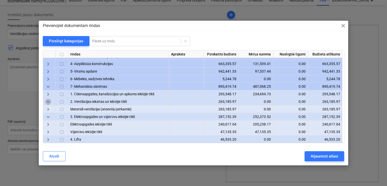
click at [48, 102] on span "keyboard_arrow_down" at bounding box center [48, 102] width 6 height 6
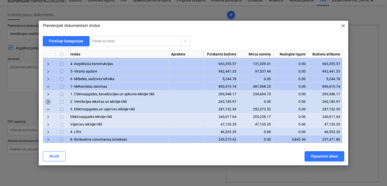
click at [48, 102] on span "keyboard_arrow_right" at bounding box center [48, 102] width 6 height 6
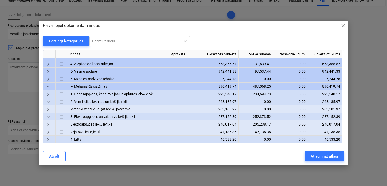
click at [47, 110] on span "keyboard_arrow_right" at bounding box center [48, 110] width 6 height 6
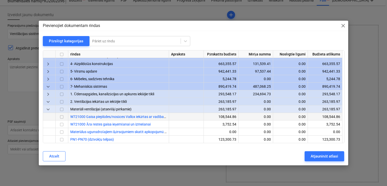
scroll to position [62, 0]
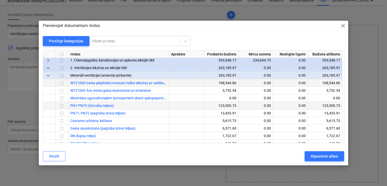
click at [61, 108] on input "checkbox" at bounding box center [62, 106] width 6 height 6
click at [64, 117] on div at bounding box center [62, 121] width 13 height 8
click at [64, 115] on input "checkbox" at bounding box center [62, 114] width 6 height 6
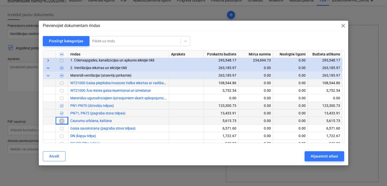
click at [64, 121] on input "checkbox" at bounding box center [62, 121] width 6 height 6
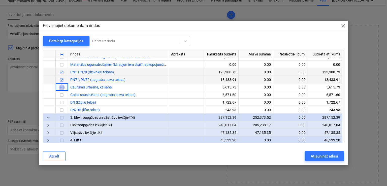
click at [60, 87] on input "checkbox" at bounding box center [62, 88] width 6 height 6
click at [62, 102] on input "checkbox" at bounding box center [62, 103] width 6 height 6
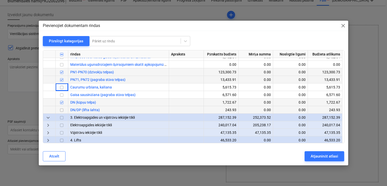
click at [61, 110] on input "checkbox" at bounding box center [62, 110] width 6 height 6
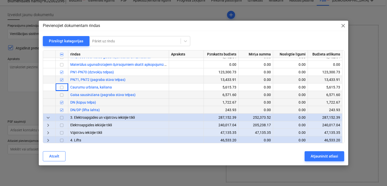
click at [60, 96] on input "checkbox" at bounding box center [62, 95] width 6 height 6
click at [321, 157] on div "Atjaunināt atlasi" at bounding box center [324, 156] width 27 height 7
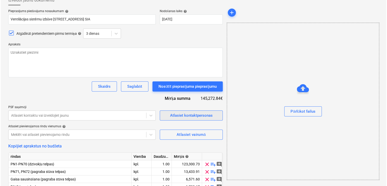
scroll to position [65, 0]
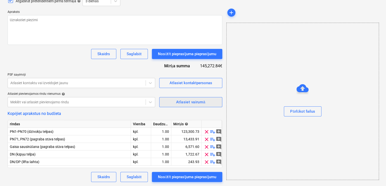
click at [188, 106] on button "Atlasiet vairumā" at bounding box center [190, 102] width 63 height 10
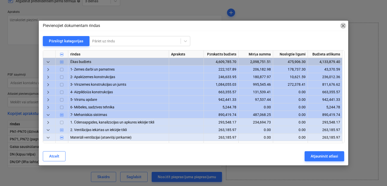
click at [341, 25] on span "close" at bounding box center [344, 26] width 6 height 6
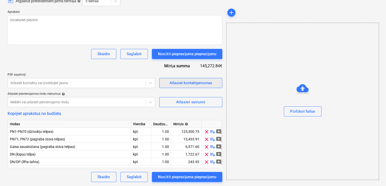
click at [186, 82] on div "Atlasiet kontaktpersonas" at bounding box center [190, 83] width 43 height 7
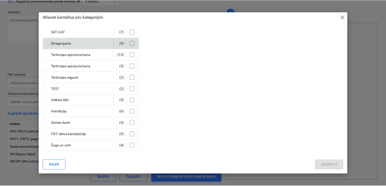
scroll to position [238, 0]
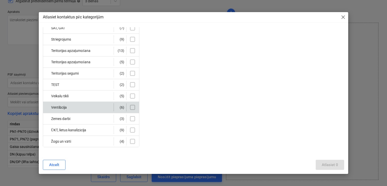
click at [130, 106] on input "checkbox" at bounding box center [133, 107] width 8 height 8
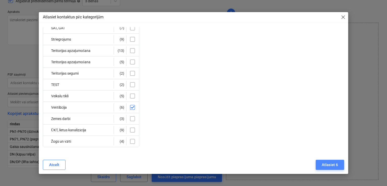
click at [336, 165] on div "Atlasiet 6" at bounding box center [330, 165] width 16 height 7
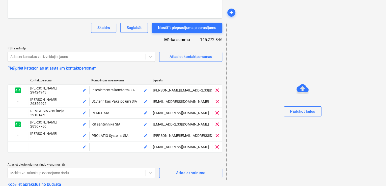
scroll to position [132, 0]
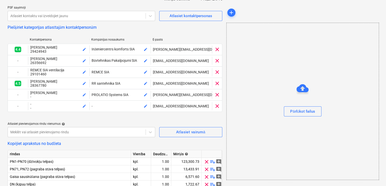
drag, startPoint x: 214, startPoint y: 107, endPoint x: 218, endPoint y: 105, distance: 4.1
click at [215, 107] on span "clear" at bounding box center [217, 106] width 6 height 6
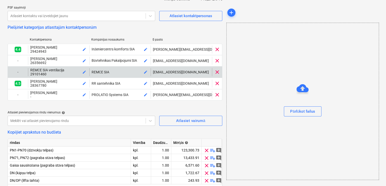
click at [217, 74] on span "clear" at bounding box center [217, 72] width 6 height 6
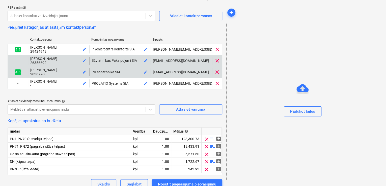
click at [218, 62] on span "clear" at bounding box center [217, 61] width 6 height 6
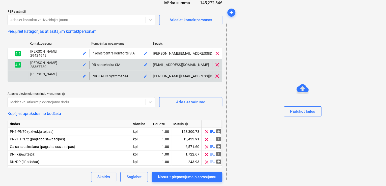
scroll to position [128, 0]
click at [219, 64] on span "clear" at bounding box center [217, 65] width 6 height 6
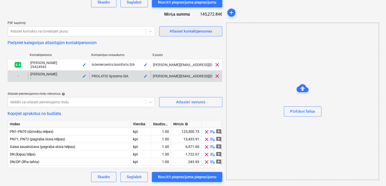
click at [198, 30] on div "Atlasiet kontaktpersonas" at bounding box center [190, 31] width 43 height 7
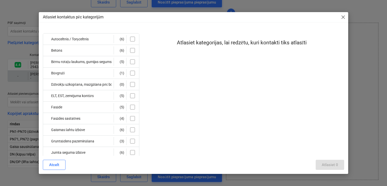
click at [344, 17] on span "close" at bounding box center [344, 17] width 6 height 6
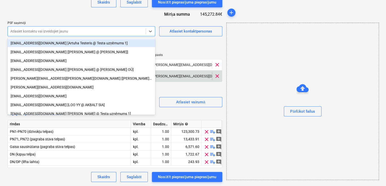
click at [48, 32] on div at bounding box center [76, 31] width 133 height 5
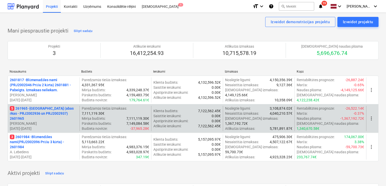
click at [51, 112] on p "5 261965 - [GEOGRAPHIC_DATA] (abas ēkas - PRJ2002936 un PRJ2002937) 2601965" at bounding box center [44, 113] width 68 height 15
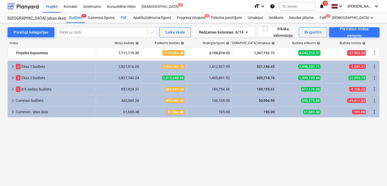
click at [121, 17] on div "PSF" at bounding box center [124, 18] width 12 height 10
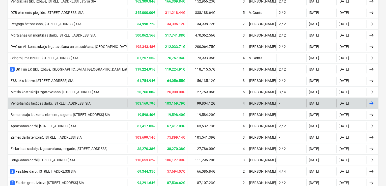
scroll to position [235, 0]
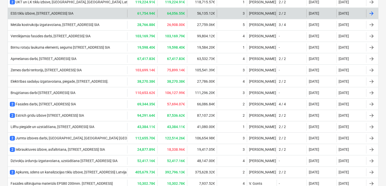
click at [50, 12] on div "ESS tīklu izbūve, [STREET_ADDRESS] SIA" at bounding box center [42, 13] width 64 height 4
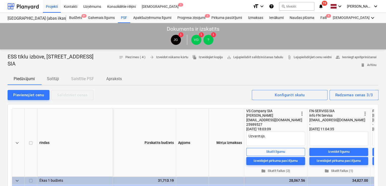
drag, startPoint x: 37, startPoint y: 63, endPoint x: 6, endPoint y: 55, distance: 32.8
drag, startPoint x: 31, startPoint y: 64, endPoint x: 8, endPoint y: 58, distance: 23.5
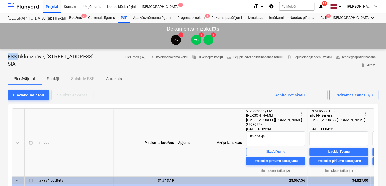
click at [8, 58] on p "ESS tīklu izbūve, [STREET_ADDRESS] SIA" at bounding box center [55, 60] width 94 height 14
drag, startPoint x: 7, startPoint y: 55, endPoint x: 36, endPoint y: 64, distance: 30.3
click at [36, 64] on p "ESS tīklu izbūve, [STREET_ADDRESS] SIA" at bounding box center [55, 60] width 94 height 14
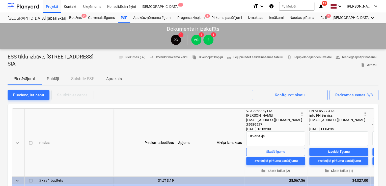
drag, startPoint x: 8, startPoint y: 56, endPoint x: 32, endPoint y: 64, distance: 25.3
click at [32, 64] on p "ESS tīklu izbūve, [STREET_ADDRESS] SIA" at bounding box center [55, 60] width 94 height 14
copy p "ESS tīklu izbūve, [STREET_ADDRESS] SIA"
type textarea "x"
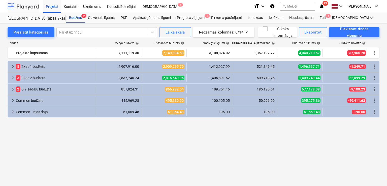
click at [37, 4] on div at bounding box center [23, 6] width 31 height 13
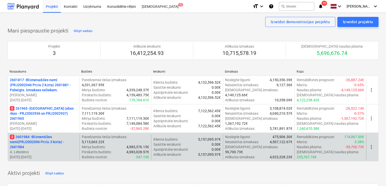
click at [28, 139] on p "3 2601984 - Blūmendāles nami(PRJ2002096 Prūšu 3 kārta) - 2601984" at bounding box center [44, 141] width 68 height 15
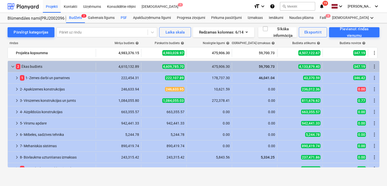
click at [124, 17] on div "PSF" at bounding box center [124, 18] width 12 height 10
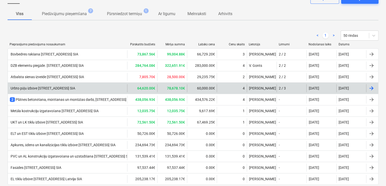
scroll to position [60, 0]
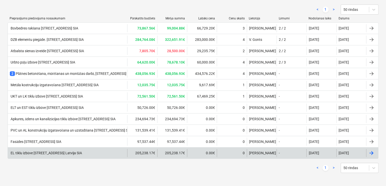
click at [44, 152] on div "EL tīklu izbūve [STREET_ADDRESS] Latvija SIA" at bounding box center [46, 153] width 72 height 4
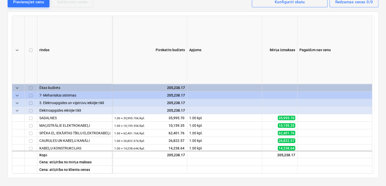
scroll to position [33, 0]
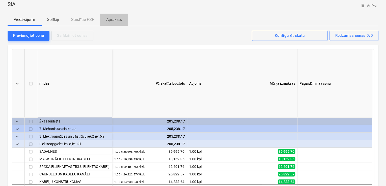
click at [116, 20] on p "Apraksts" at bounding box center [114, 20] width 16 height 6
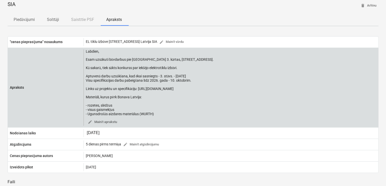
drag, startPoint x: 158, startPoint y: 114, endPoint x: 119, endPoint y: 107, distance: 39.8
click at [122, 107] on div "Labdien, Esam uzsākuši būvdarbus pie [GEOGRAPHIC_DATA] 3. kārtas, [STREET_ADDRE…" at bounding box center [150, 82] width 128 height 67
drag, startPoint x: 119, startPoint y: 107, endPoint x: 124, endPoint y: 100, distance: 8.0
click at [94, 95] on div "Labdien, Esam uzsākuši būvdarbus pie [GEOGRAPHIC_DATA] 3. kārtas, [STREET_ADDRE…" at bounding box center [150, 82] width 128 height 67
click at [160, 108] on div "Labdien, Esam uzsākuši būvdarbus pie [GEOGRAPHIC_DATA] 3. kārtas, [STREET_ADDRE…" at bounding box center [150, 82] width 128 height 67
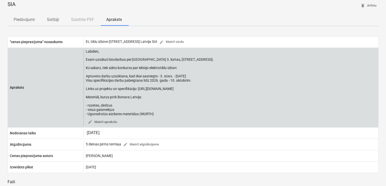
drag, startPoint x: 156, startPoint y: 115, endPoint x: 85, endPoint y: 49, distance: 97.1
click at [85, 49] on div "Labdien, Esam uzsākuši būvdarbus pie [GEOGRAPHIC_DATA] 3. kārtas, [STREET_ADDRE…" at bounding box center [230, 87] width 295 height 77
copy div "Labdien, Esam uzsākuši būvdarbus pie [GEOGRAPHIC_DATA] [GEOGRAPHIC_DATA], [STRE…"
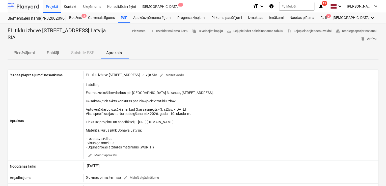
click at [29, 6] on div at bounding box center [23, 6] width 31 height 13
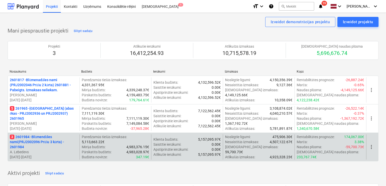
click at [27, 138] on p "3 2601984 - Blūmendāles nami(PRJ2002096 Prūšu 3 kārta) - 2601984" at bounding box center [44, 141] width 68 height 15
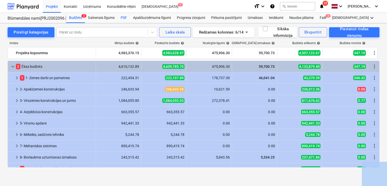
click at [126, 16] on div "PSF" at bounding box center [124, 18] width 12 height 10
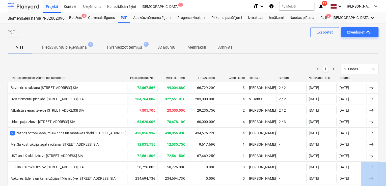
click at [27, 9] on div at bounding box center [23, 6] width 31 height 13
click at [27, 8] on div at bounding box center [23, 6] width 31 height 13
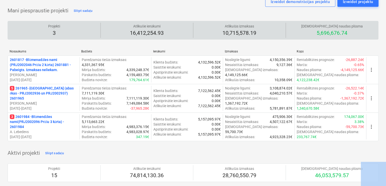
scroll to position [34, 0]
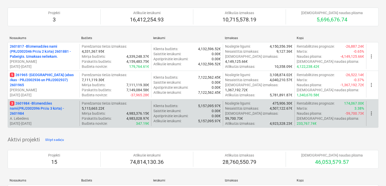
click at [41, 101] on p "3 2601984 - Blūmendāles nami(PRJ2002096 Prūšu 3 kārta) - 2601984" at bounding box center [44, 108] width 68 height 15
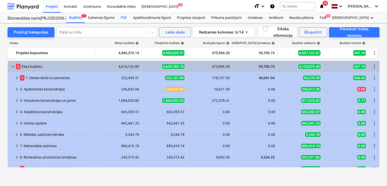
click at [126, 17] on div "PSF" at bounding box center [124, 18] width 12 height 10
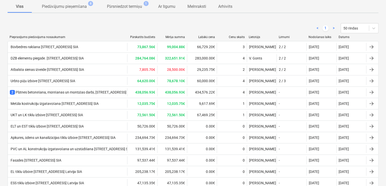
scroll to position [71, 0]
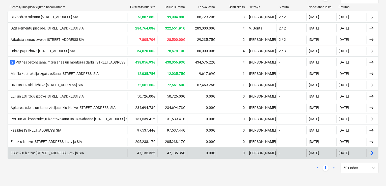
click at [44, 149] on div "ESS tīklu izbūve [STREET_ADDRESS] Latvija SIA" at bounding box center [67, 153] width 119 height 8
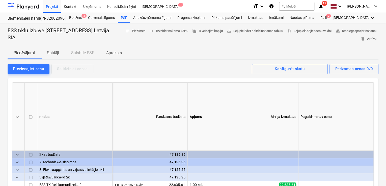
click at [53, 50] on p "Solītāji" at bounding box center [53, 53] width 12 height 6
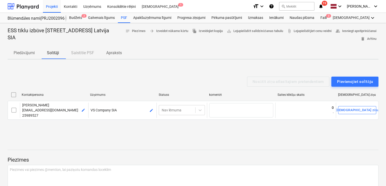
scroll to position [71, 0]
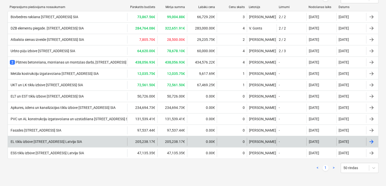
click at [39, 140] on div "EL tīklu izbūve [STREET_ADDRESS] Latvija SIA" at bounding box center [46, 142] width 72 height 4
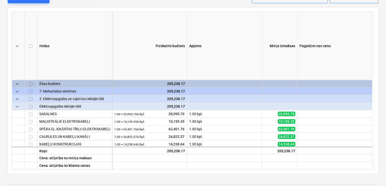
scroll to position [4, 0]
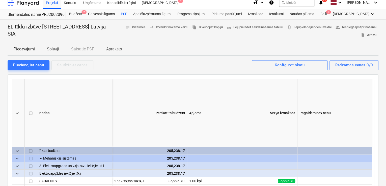
click at [59, 49] on p "Solītāji" at bounding box center [53, 49] width 12 height 6
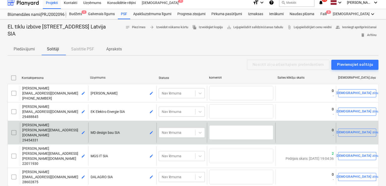
scroll to position [37, 0]
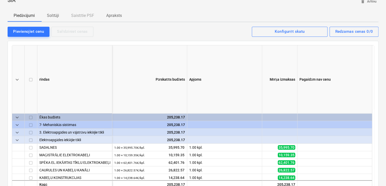
scroll to position [71, 0]
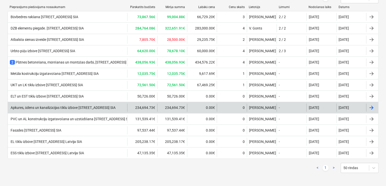
click at [49, 106] on div "Apkures, ūdens un kanalizācijas tīklu izbūve [STREET_ADDRESS] SIA" at bounding box center [63, 108] width 106 height 4
click at [49, 106] on main "PSF Izveidojiet PSF Eksportēt Viss Piedāvājumu pieņemšana 8 Pārsniedzot termiņu…" at bounding box center [193, 69] width 386 height 235
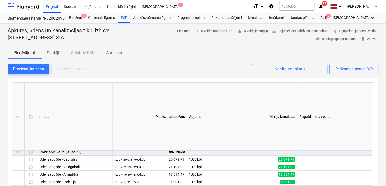
scroll to position [34, 0]
click at [56, 53] on p "Solītāji" at bounding box center [53, 53] width 12 height 6
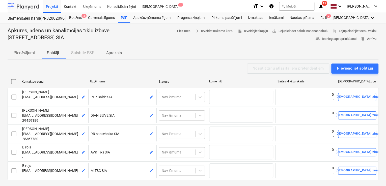
click at [32, 9] on div at bounding box center [23, 6] width 31 height 13
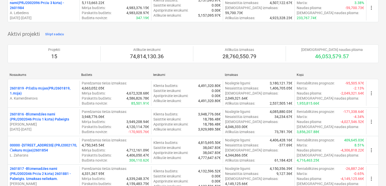
scroll to position [101, 0]
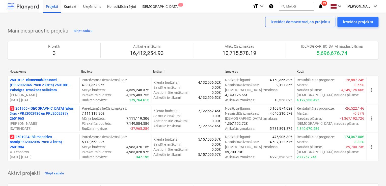
click at [29, 6] on div at bounding box center [23, 6] width 31 height 13
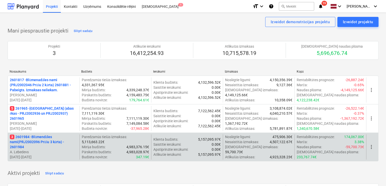
click at [40, 142] on p "3 2601984 - Blūmendāles nami(PRJ2002096 Prūšu 3 kārta) - 2601984" at bounding box center [44, 141] width 68 height 15
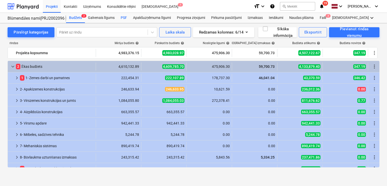
click at [124, 18] on div "PSF" at bounding box center [124, 18] width 12 height 10
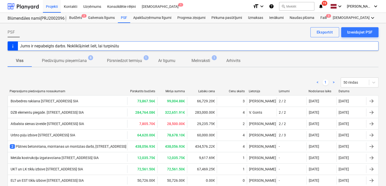
click at [321, 7] on icon "notifications" at bounding box center [320, 6] width 5 height 6
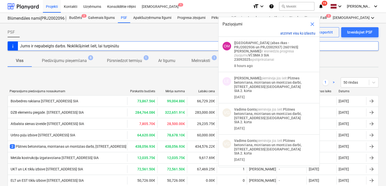
click at [289, 34] on button "atzīmēt visu kā izlasītu" at bounding box center [297, 33] width 35 height 4
click at [22, 6] on div at bounding box center [23, 6] width 31 height 13
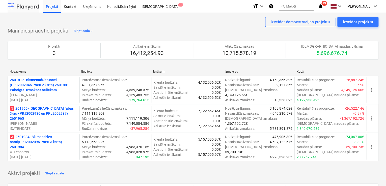
click at [26, 6] on div at bounding box center [23, 6] width 31 height 13
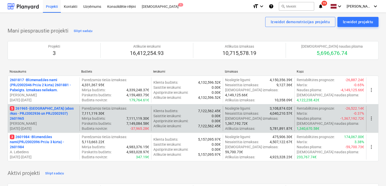
click at [35, 113] on p "5 261965 - [GEOGRAPHIC_DATA] (abas ēkas - PRJ2002936 un PRJ2002937) 2601965" at bounding box center [44, 113] width 68 height 15
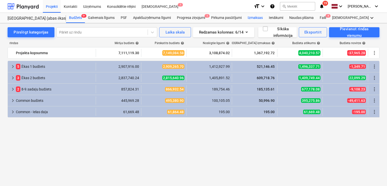
click at [248, 19] on div "Izmaksas" at bounding box center [255, 18] width 21 height 10
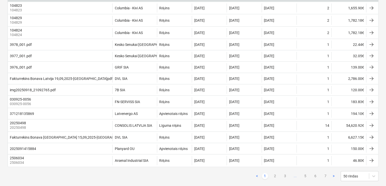
scroll to position [538, 0]
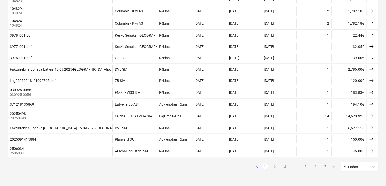
click at [274, 170] on link "2" at bounding box center [275, 167] width 6 height 6
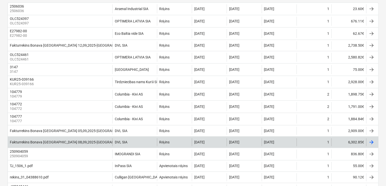
scroll to position [0, 0]
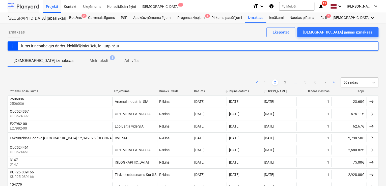
click at [19, 5] on div at bounding box center [23, 6] width 31 height 13
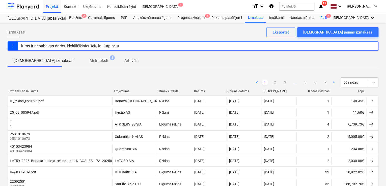
click at [321, 18] on div "Faili 4" at bounding box center [323, 18] width 12 height 10
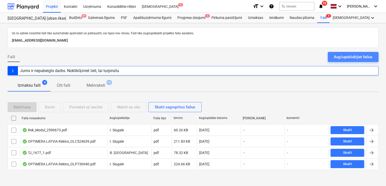
click at [353, 54] on div "Augšupielādējiet failus" at bounding box center [353, 57] width 39 height 7
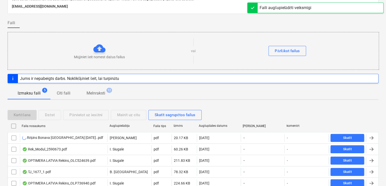
scroll to position [54, 0]
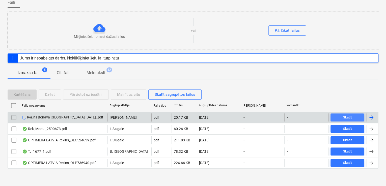
click at [342, 117] on span "Skatīt" at bounding box center [347, 118] width 30 height 6
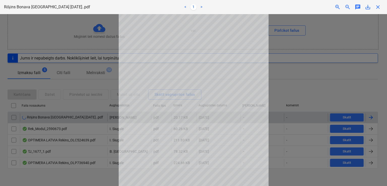
click at [378, 8] on span "close" at bounding box center [378, 7] width 6 height 6
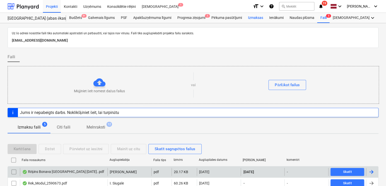
click at [251, 18] on div "Izmaksas" at bounding box center [255, 18] width 21 height 10
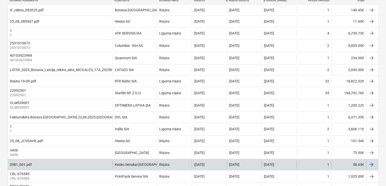
scroll to position [101, 0]
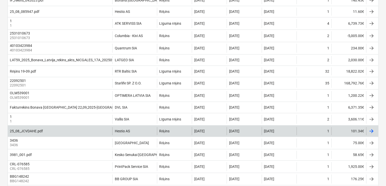
click at [372, 133] on div at bounding box center [371, 131] width 6 height 6
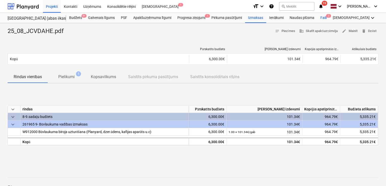
click at [321, 16] on div "Faili 5" at bounding box center [323, 18] width 12 height 10
click at [72, 81] on span "Pielikumi 1" at bounding box center [66, 76] width 37 height 9
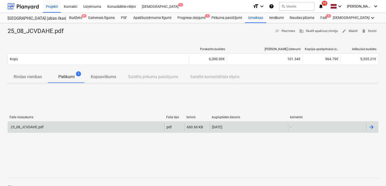
click at [124, 128] on div "25_08_JCVDAHE.pdf" at bounding box center [86, 127] width 156 height 8
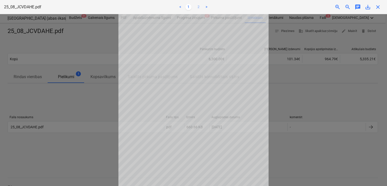
click at [198, 7] on link "2" at bounding box center [199, 7] width 6 height 6
click at [379, 6] on span "close" at bounding box center [378, 7] width 6 height 6
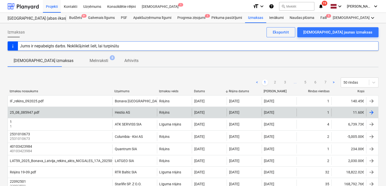
click at [371, 113] on div at bounding box center [371, 112] width 6 height 6
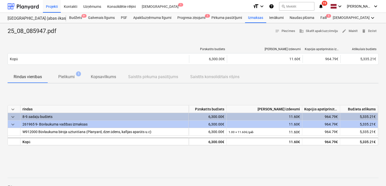
click at [65, 75] on p "Pielikumi" at bounding box center [66, 77] width 16 height 6
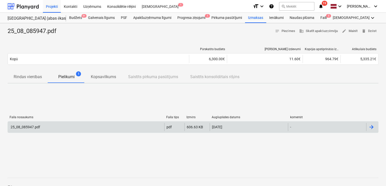
click at [371, 126] on div at bounding box center [371, 127] width 6 height 6
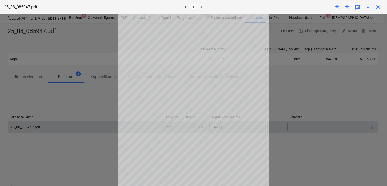
click at [377, 5] on span "close" at bounding box center [378, 7] width 6 height 6
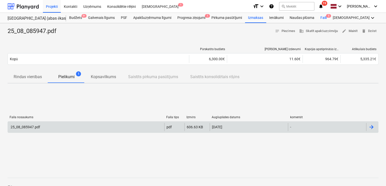
click at [321, 17] on div "Faili 5" at bounding box center [323, 18] width 12 height 10
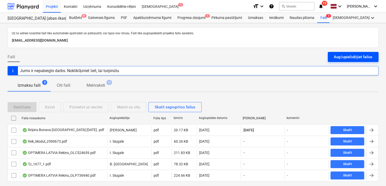
click at [346, 58] on div "Augšupielādējiet failus" at bounding box center [353, 57] width 39 height 7
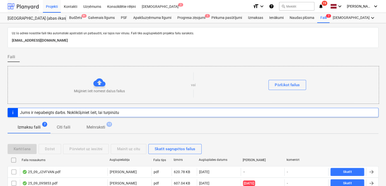
click at [24, 6] on div at bounding box center [23, 6] width 31 height 13
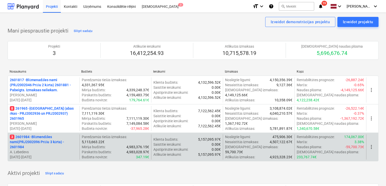
click at [44, 141] on p "3 2601984 - Blūmendāles nami(PRJ2002096 Prūšu 3 kārta) - 2601984" at bounding box center [44, 141] width 68 height 15
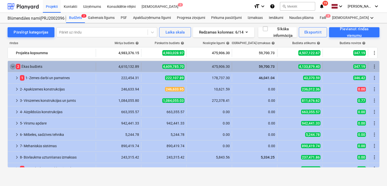
click at [13, 68] on span "keyboard_arrow_down" at bounding box center [13, 67] width 6 height 6
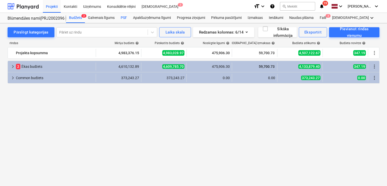
click at [123, 18] on div "PSF" at bounding box center [124, 18] width 12 height 10
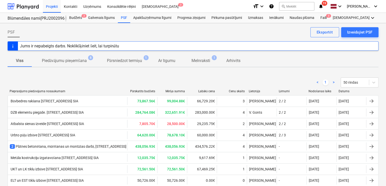
click at [323, 6] on div "Faili augšupielādēti veiksmīgi" at bounding box center [315, 5] width 136 height 11
click at [23, 2] on div at bounding box center [23, 6] width 31 height 13
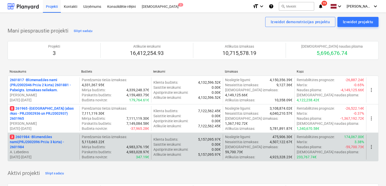
click at [40, 138] on p "3 2601984 - Blūmendāles nami(PRJ2002096 Prūšu 3 kārta) - 2601984" at bounding box center [44, 141] width 68 height 15
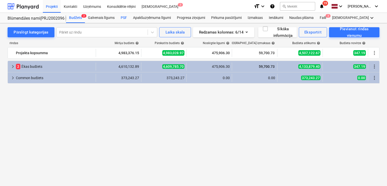
click at [126, 18] on div "PSF" at bounding box center [124, 18] width 12 height 10
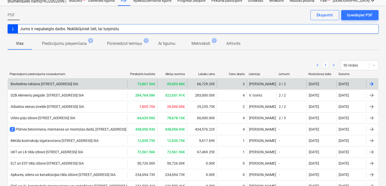
scroll to position [84, 0]
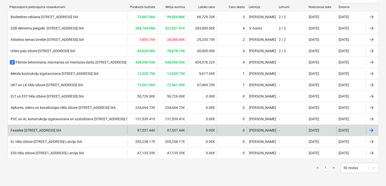
click at [61, 128] on div "Fasādes [STREET_ADDRESS] SIA" at bounding box center [35, 130] width 51 height 4
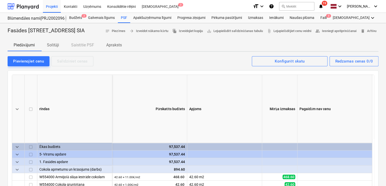
click at [55, 48] on p "Solītāji" at bounding box center [53, 45] width 12 height 6
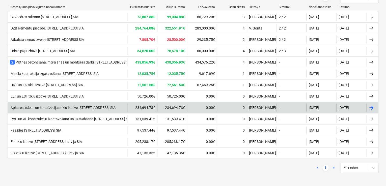
scroll to position [50, 0]
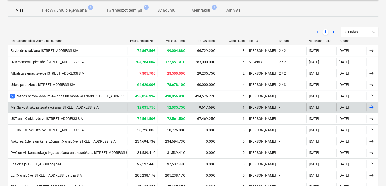
click at [77, 106] on div "Metāla kostrukciju izgatavošana [STREET_ADDRESS] SIA" at bounding box center [54, 107] width 89 height 4
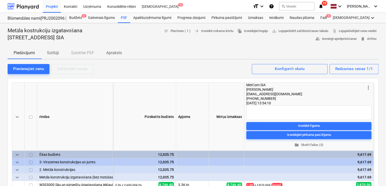
click at [55, 53] on p "Solītāji" at bounding box center [53, 53] width 12 height 6
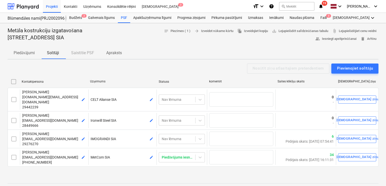
click at [119, 54] on p "Apraksts" at bounding box center [114, 53] width 16 height 6
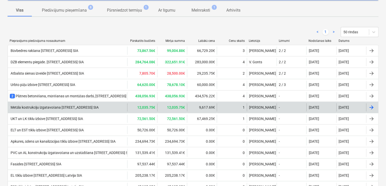
scroll to position [84, 0]
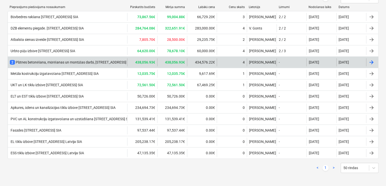
click at [56, 64] on div "2 Plātnes betonēšana, mūrēšanas un montāžas darbi, Prūšu ielā 1G, Bonava Latvij…" at bounding box center [67, 62] width 119 height 8
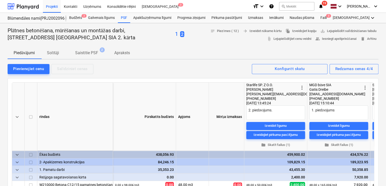
click at [52, 51] on p "Solītāji" at bounding box center [53, 53] width 12 height 6
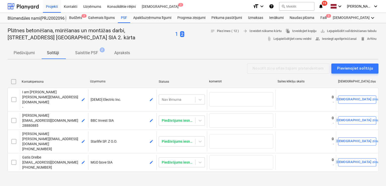
click at [89, 52] on p "Saistītie PSF" at bounding box center [86, 53] width 23 height 6
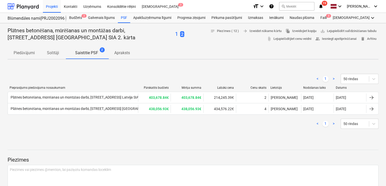
click at [122, 53] on p "Apraksts" at bounding box center [122, 53] width 16 height 6
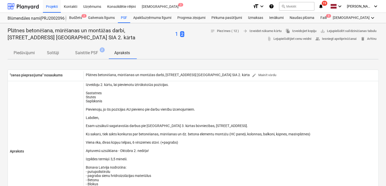
click at [175, 33] on p "1" at bounding box center [176, 34] width 3 height 7
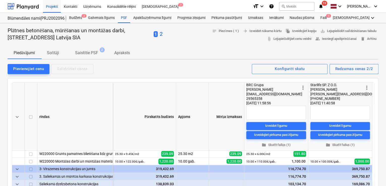
click at [162, 35] on div "1 2" at bounding box center [158, 34] width 9 height 7
click at [163, 35] on p "2" at bounding box center [161, 34] width 3 height 7
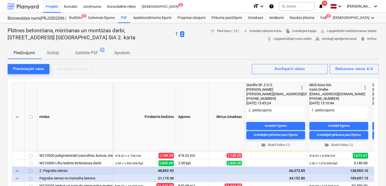
click at [27, 7] on div at bounding box center [23, 6] width 31 height 13
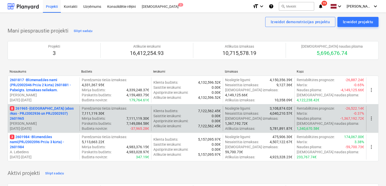
click at [55, 121] on p "[PERSON_NAME]" at bounding box center [44, 123] width 68 height 5
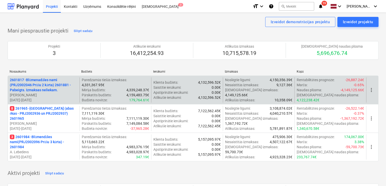
click at [49, 86] on p "2601817 - Blūmenadāles nami (PRJ2002046 Prūšu 2 kārta) 2601881 - Pabeigts. Izma…" at bounding box center [44, 84] width 68 height 15
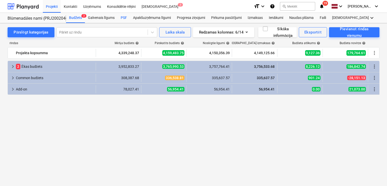
click at [127, 17] on div "PSF" at bounding box center [124, 18] width 12 height 10
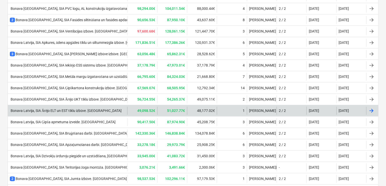
scroll to position [162, 0]
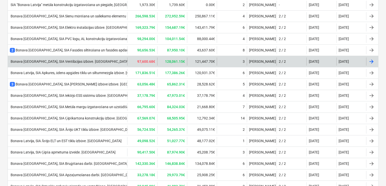
click at [61, 60] on div "Bonava Latvija, SIA Ventilācijas izbūve. Prūšu iela 1E" at bounding box center [69, 62] width 119 height 4
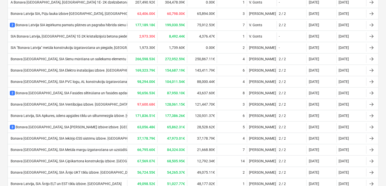
scroll to position [162, 0]
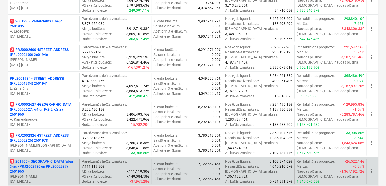
scroll to position [471, 0]
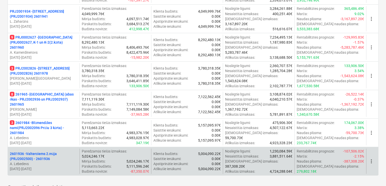
click at [44, 153] on p "2601936 - Valterciems 2.māja (PRJ2002500) - 2601936" at bounding box center [44, 156] width 68 height 10
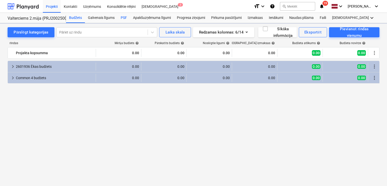
click at [127, 18] on div "PSF" at bounding box center [124, 18] width 12 height 10
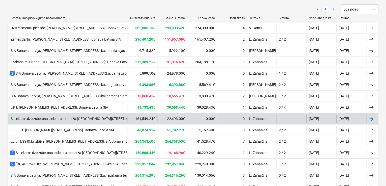
scroll to position [94, 0]
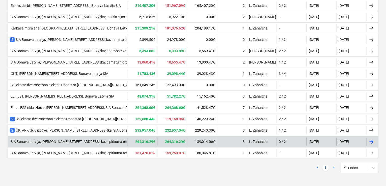
click at [89, 141] on div "SIA Bonava Latvija, Ēvalda Valtera iela 44, 2.ēka; Iepirkuma tenderis- Ventilāc…" at bounding box center [91, 142] width 163 height 4
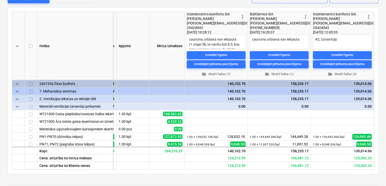
scroll to position [56, 0]
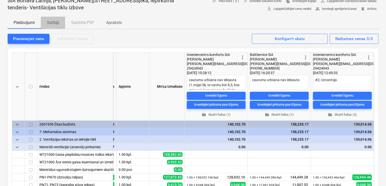
click at [55, 20] on p "Solītāji" at bounding box center [53, 23] width 12 height 6
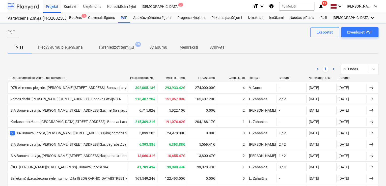
scroll to position [94, 0]
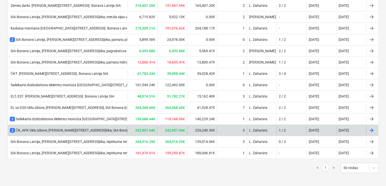
click at [88, 132] on div "2 ŪK, APK tīklu izbūve; Ēvalda Valtera iela 44, 2.ēka; SIA Bonava Latvija" at bounding box center [67, 130] width 119 height 8
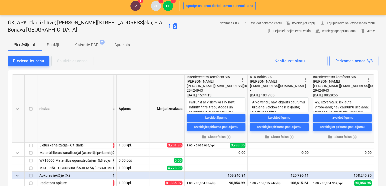
scroll to position [34, 0]
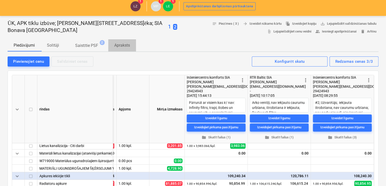
click at [125, 44] on p "Apraksts" at bounding box center [122, 45] width 16 height 6
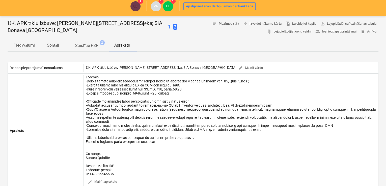
click at [50, 45] on p "Solītāji" at bounding box center [53, 45] width 12 height 6
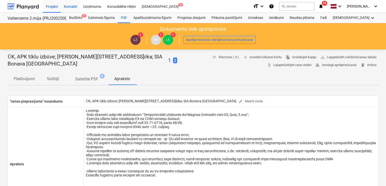
scroll to position [34, 0]
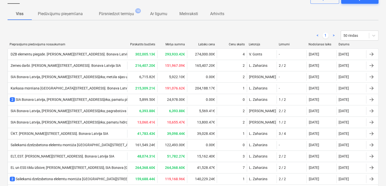
scroll to position [94, 0]
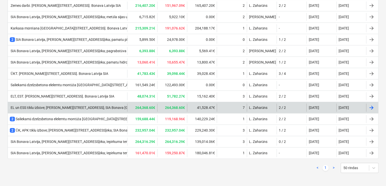
click at [94, 107] on div "EL un ESS tīklu izbūve; Ēvalda Valtera iela 44, 2.ēka; SIA Bonava Latvija" at bounding box center [84, 108] width 149 height 4
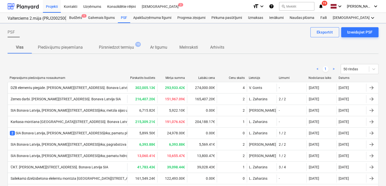
scroll to position [94, 0]
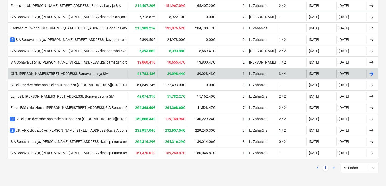
click at [44, 74] on div "ŪKT. Ēvalda Valtera iela 44, 2.ēka. Bonava Latvija SIA" at bounding box center [59, 74] width 98 height 4
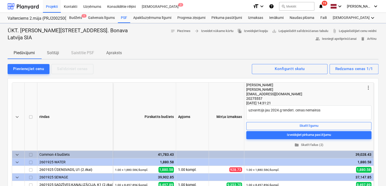
type textarea "x"
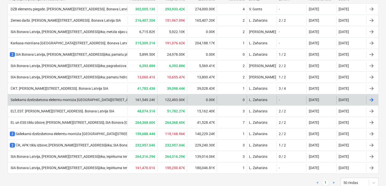
scroll to position [60, 0]
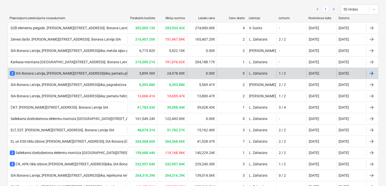
click at [71, 74] on div "2 SIA Bonava Latvija, Ēvalda Valtera iela 44, 2.ēka; pamatu platnes un pagraba …" at bounding box center [104, 73] width 188 height 5
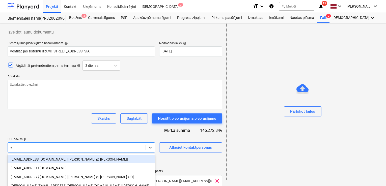
scroll to position [117, 0]
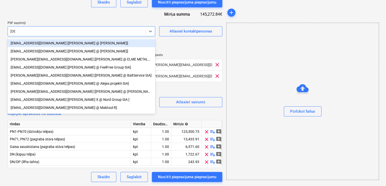
type input "jevg"
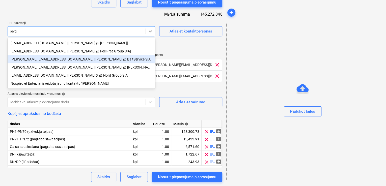
click at [43, 62] on div "[PERSON_NAME][EMAIL_ADDRESS][DOMAIN_NAME] [[PERSON_NAME] @ BaltService SIA]" at bounding box center [82, 59] width 148 height 8
type textarea "x"
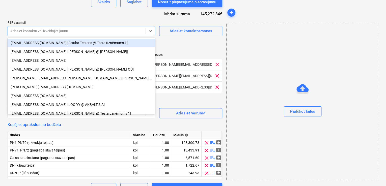
click at [78, 11] on div "Pieprasījums piedāvājuma nosaukumam help Ventilācijas sistēmu izbūve [STREET_AD…" at bounding box center [115, 59] width 215 height 268
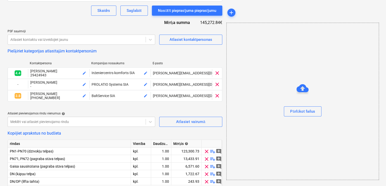
scroll to position [128, 0]
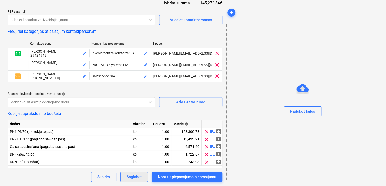
click at [131, 177] on div "Saglabāt" at bounding box center [134, 177] width 15 height 7
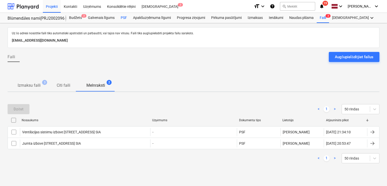
click at [125, 17] on div "PSF" at bounding box center [124, 18] width 12 height 10
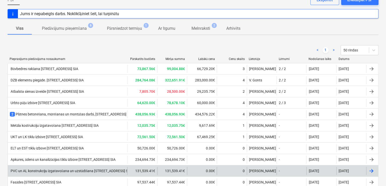
scroll to position [84, 0]
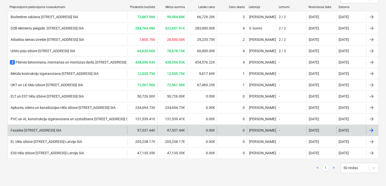
click at [61, 133] on div "Fasādes darbi [STREET_ADDRESS] SIA 97,537.44€ 97,537.44€ 0.00€ 0 [PERSON_NAME] …" at bounding box center [193, 130] width 371 height 11
click at [61, 132] on div "Fasādes [STREET_ADDRESS] SIA" at bounding box center [67, 130] width 119 height 8
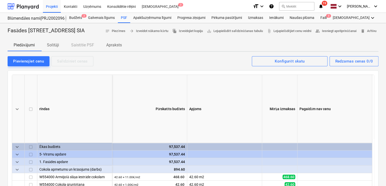
click at [58, 48] on p "Solītāji" at bounding box center [53, 45] width 12 height 6
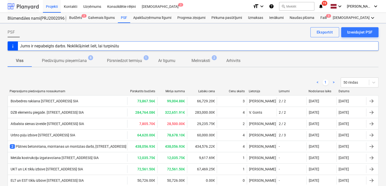
scroll to position [84, 0]
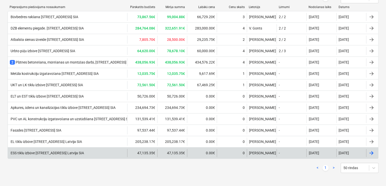
click at [50, 151] on div "ESS tīklu izbūve [STREET_ADDRESS] Latvija SIA" at bounding box center [47, 153] width 74 height 4
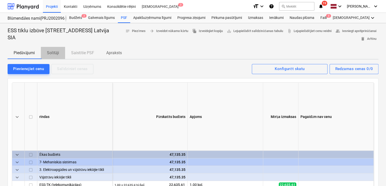
click at [56, 52] on p "Solītāji" at bounding box center [53, 53] width 12 height 6
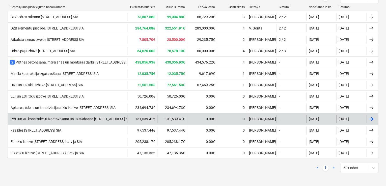
click at [45, 117] on div "PVC un AL konstrukciju izgatavošana un uzstādīšana [STREET_ADDRESS] SIA" at bounding box center [70, 119] width 121 height 4
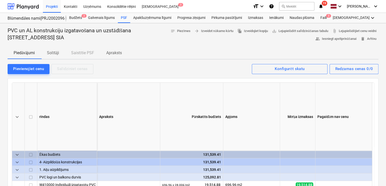
click at [55, 51] on p "Solītāji" at bounding box center [53, 53] width 12 height 6
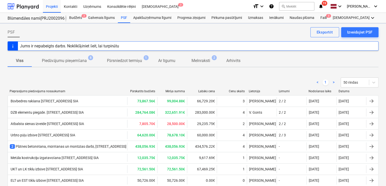
scroll to position [84, 0]
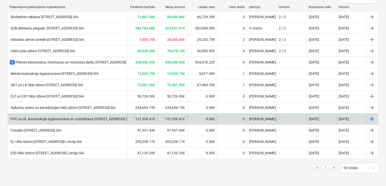
click at [33, 117] on div "PVC un AL konstrukciju izgatavošana un uzstādīšana [STREET_ADDRESS] SIA" at bounding box center [70, 119] width 121 height 4
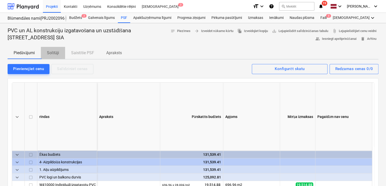
click at [53, 54] on p "Solītāji" at bounding box center [53, 53] width 12 height 6
